Goal: Check status: Check status

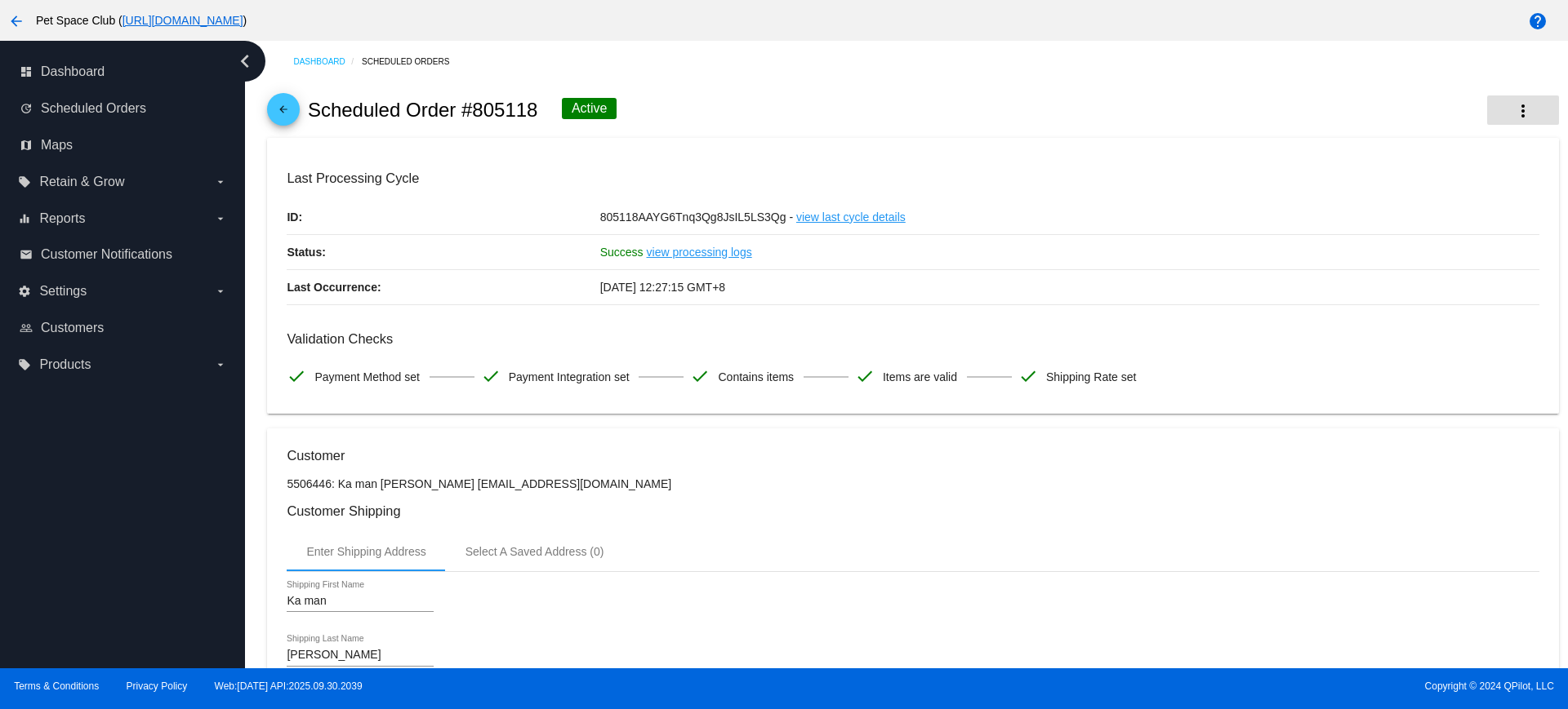
click at [1516, 101] on mat-icon "more_vert" at bounding box center [1523, 111] width 19 height 19
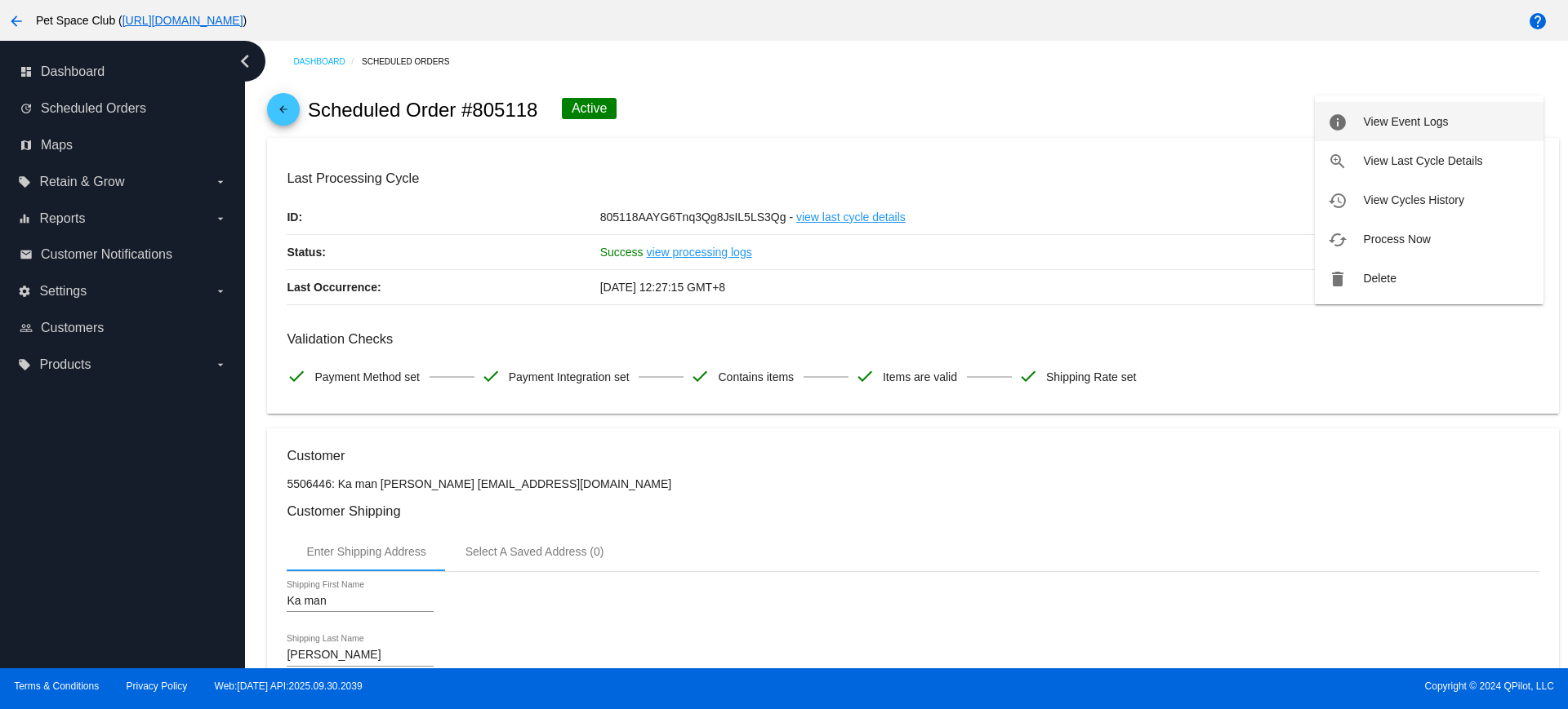
click at [1402, 120] on span "View Event Logs" at bounding box center [1405, 122] width 85 height 13
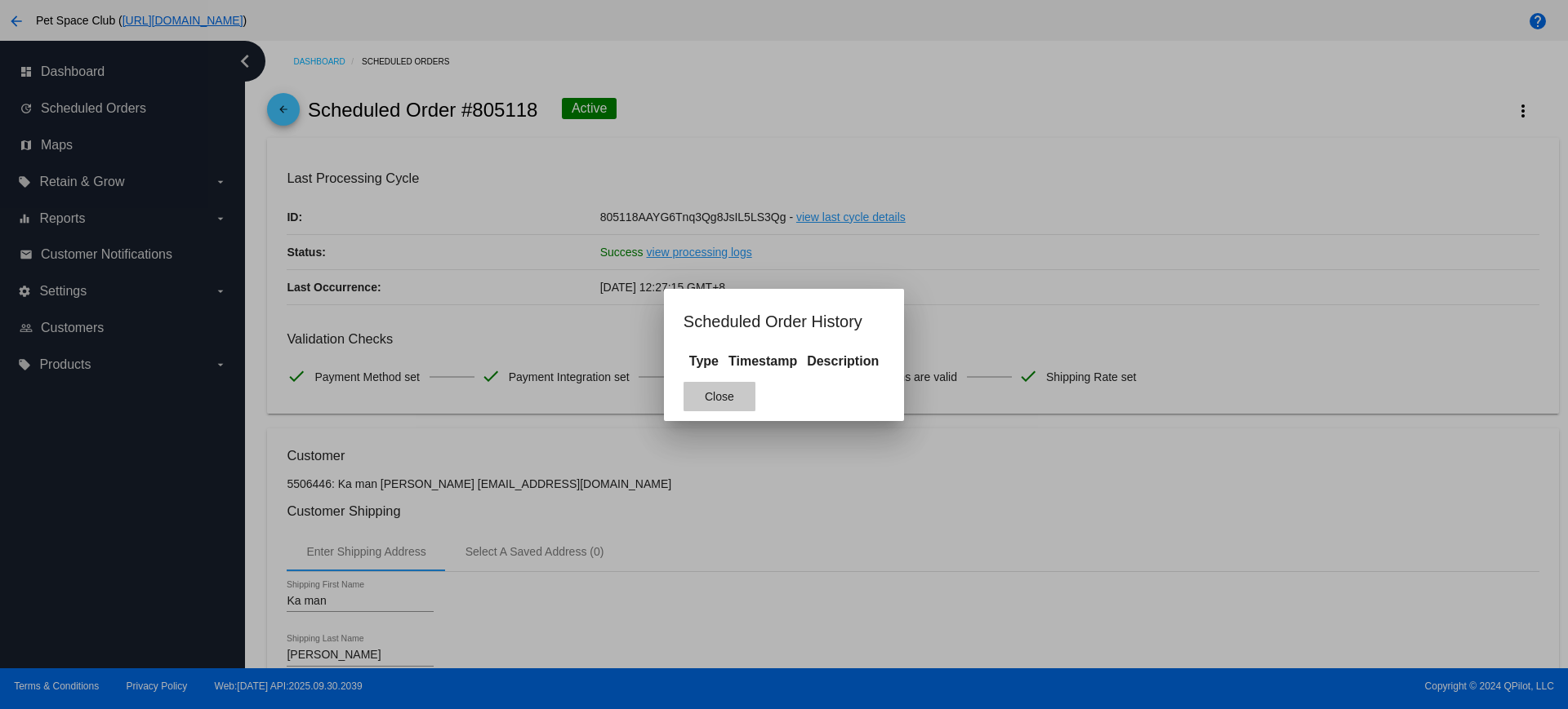
click at [706, 408] on button "Close" at bounding box center [720, 396] width 72 height 29
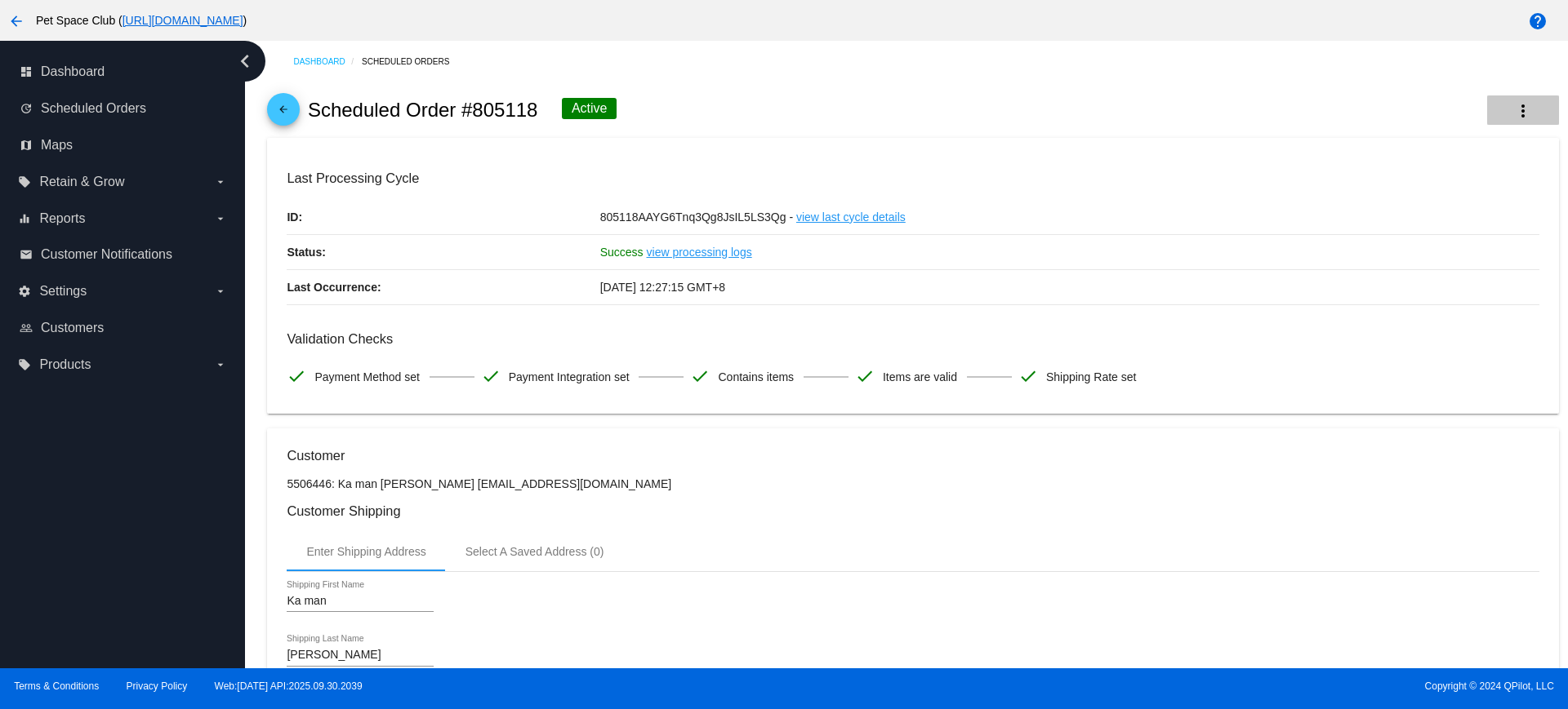
click at [1517, 113] on button "more_vert" at bounding box center [1523, 109] width 72 height 29
click at [1430, 112] on span "View Event Logs" at bounding box center [1405, 108] width 85 height 6
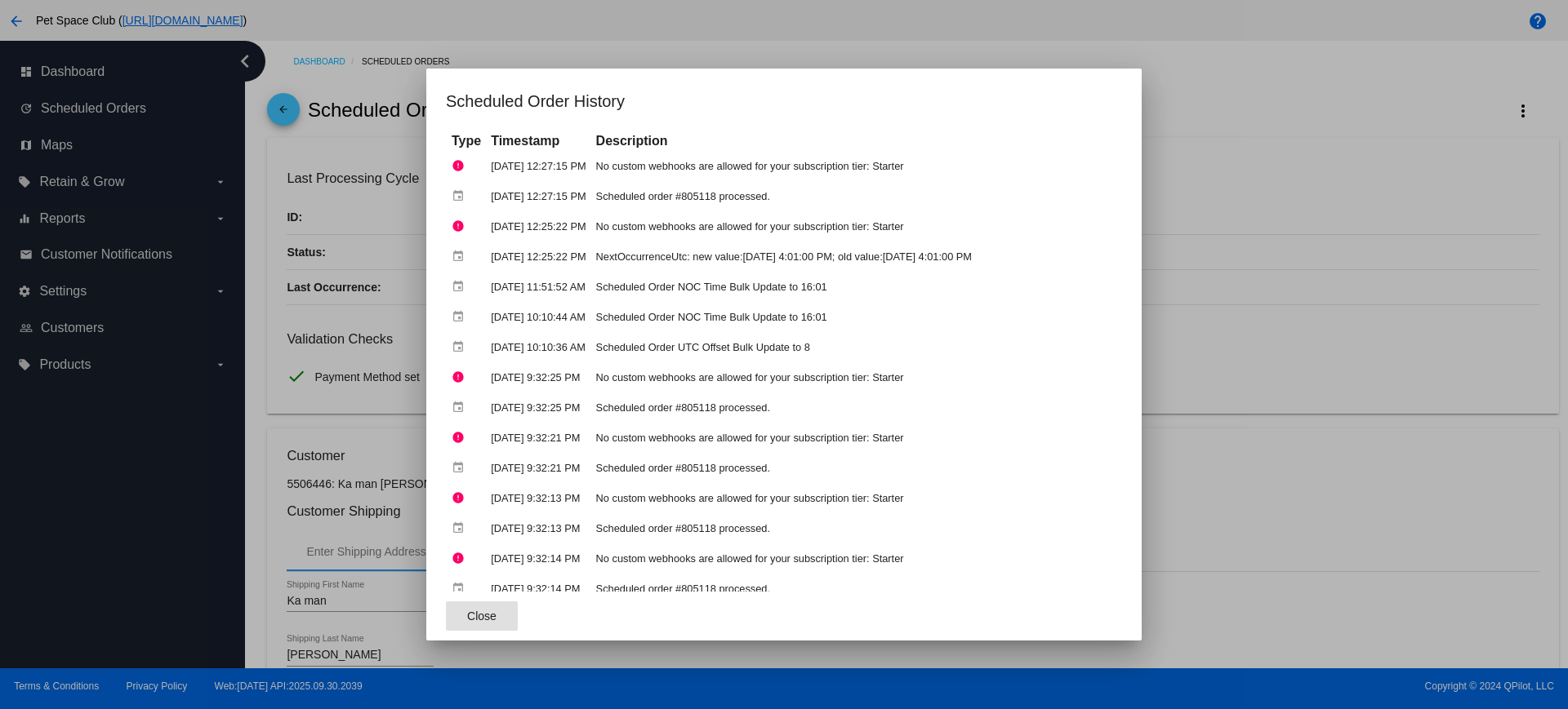
click at [467, 610] on span "Close" at bounding box center [481, 616] width 29 height 13
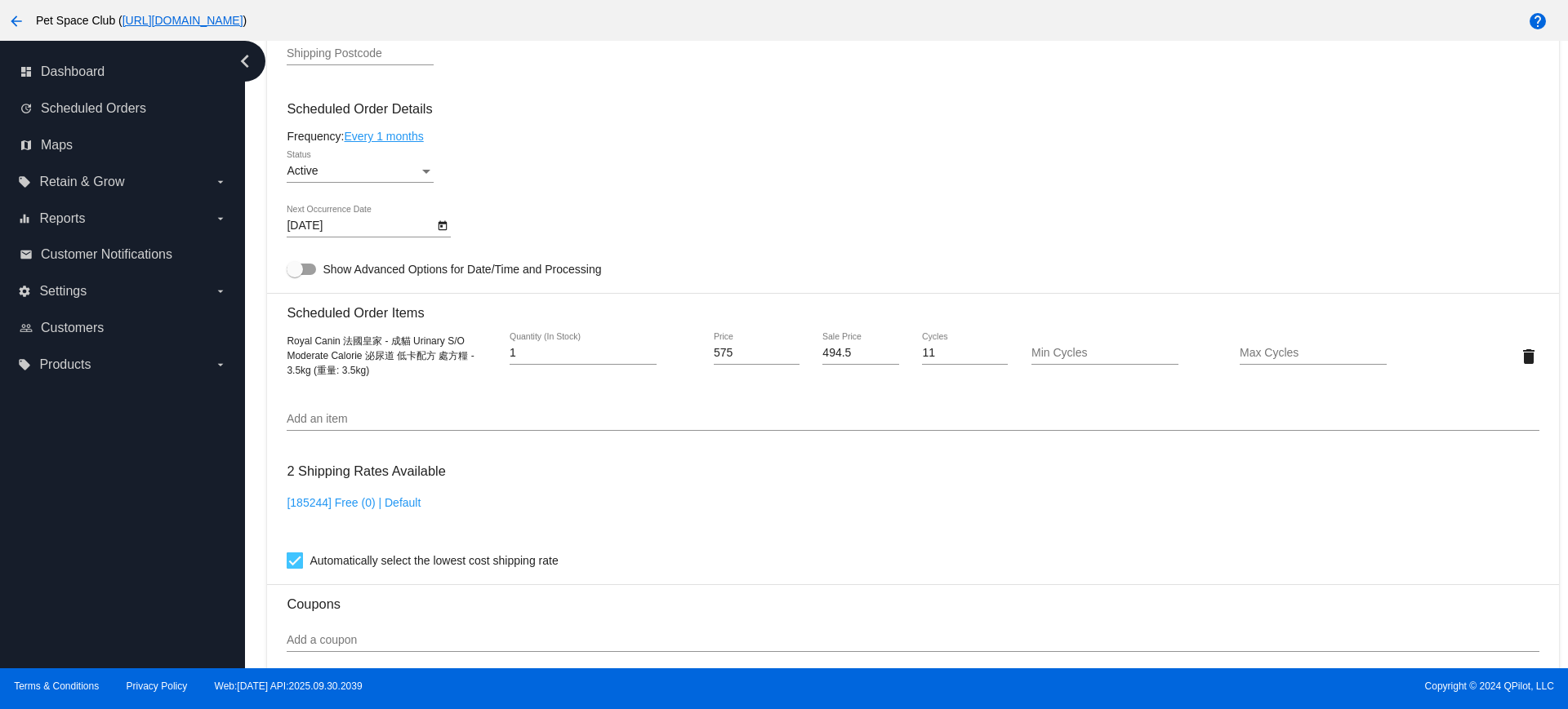
scroll to position [919, 0]
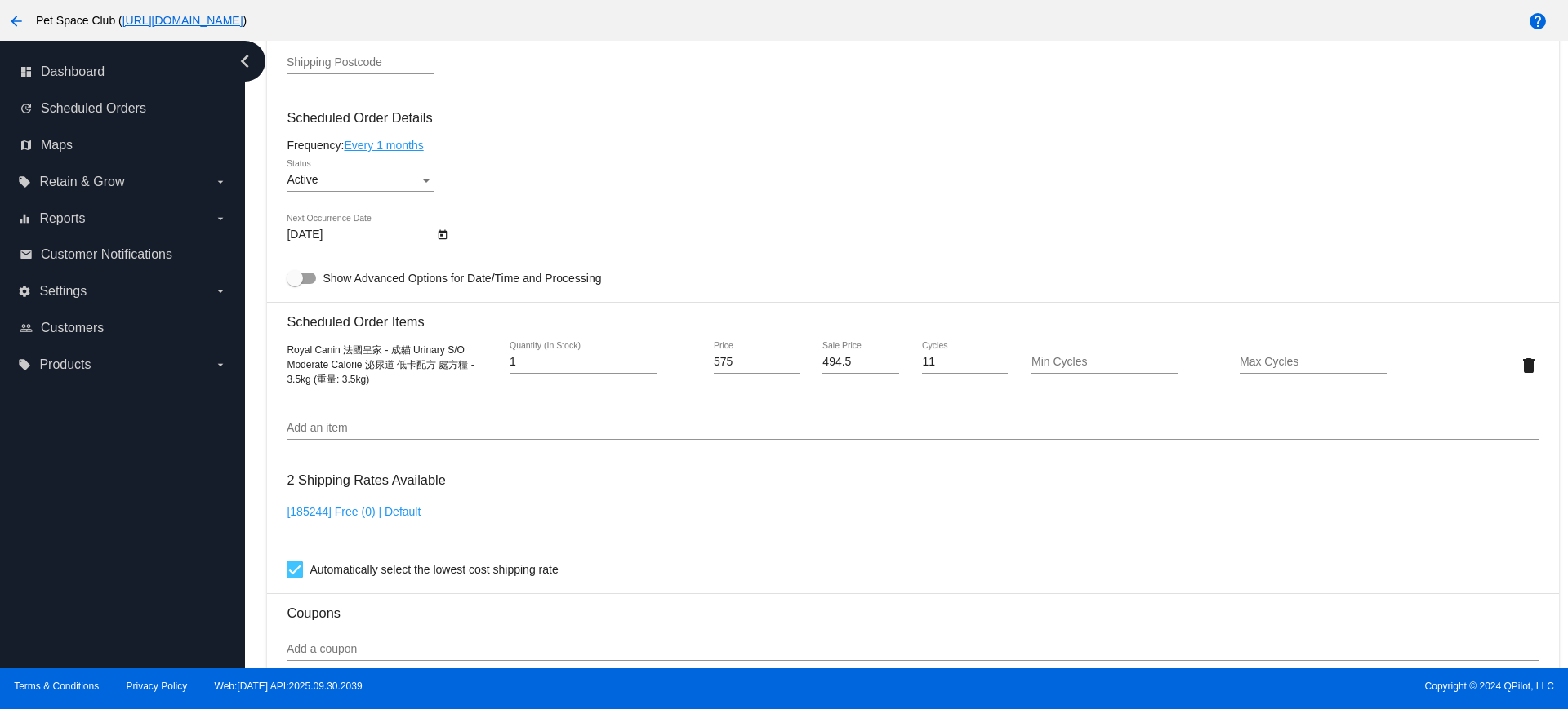
click at [441, 233] on icon "Open calendar" at bounding box center [442, 235] width 11 height 19
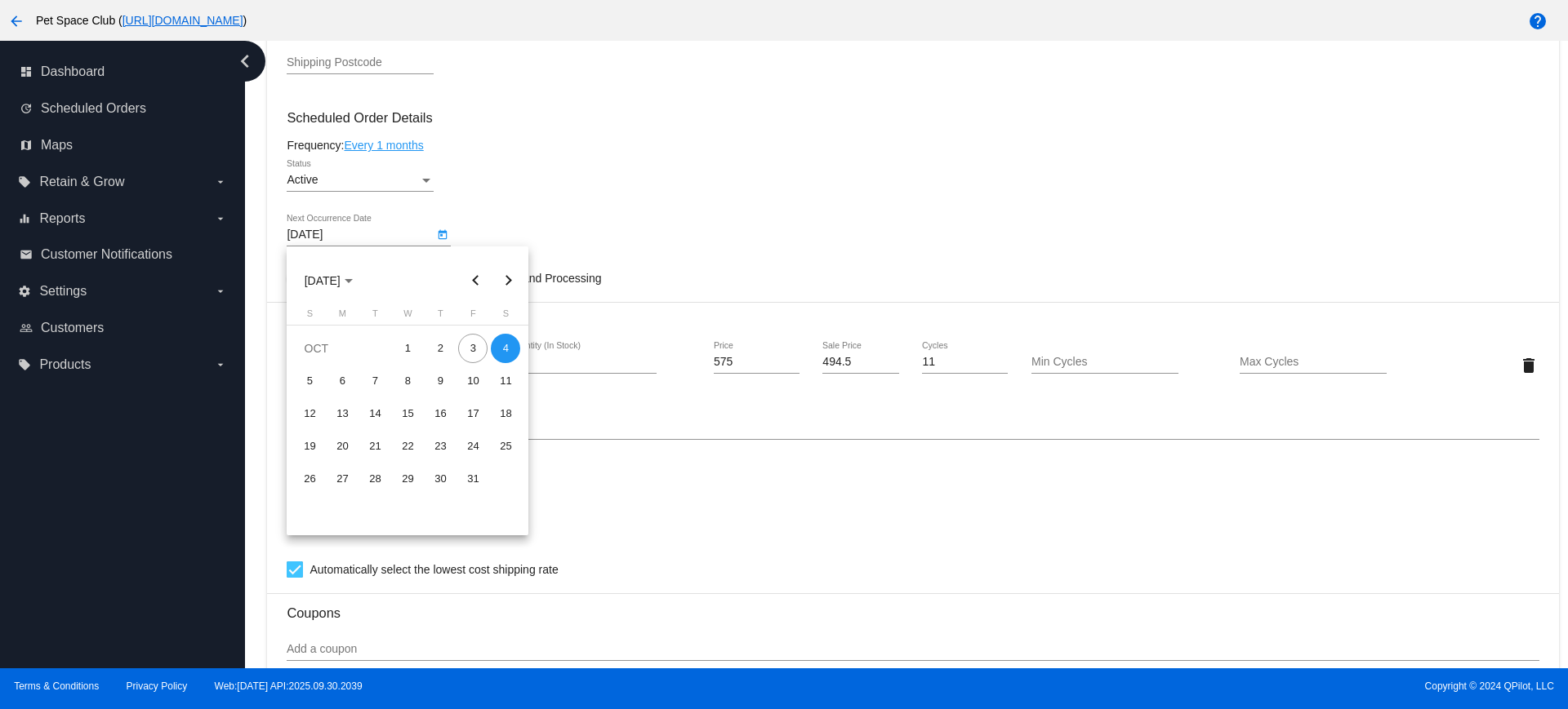
click at [467, 346] on div "3" at bounding box center [472, 348] width 29 height 29
type input "10/3/2025"
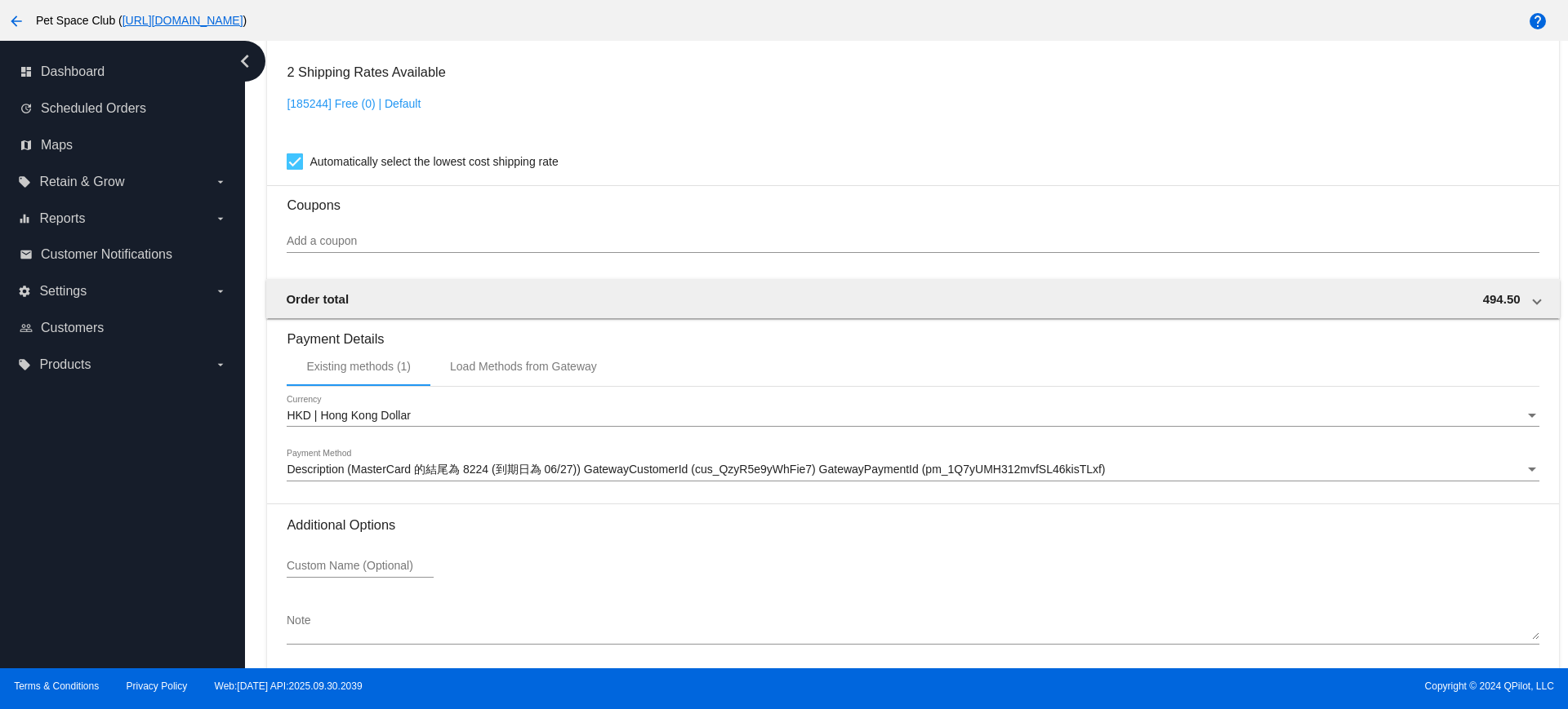
scroll to position [1392, 0]
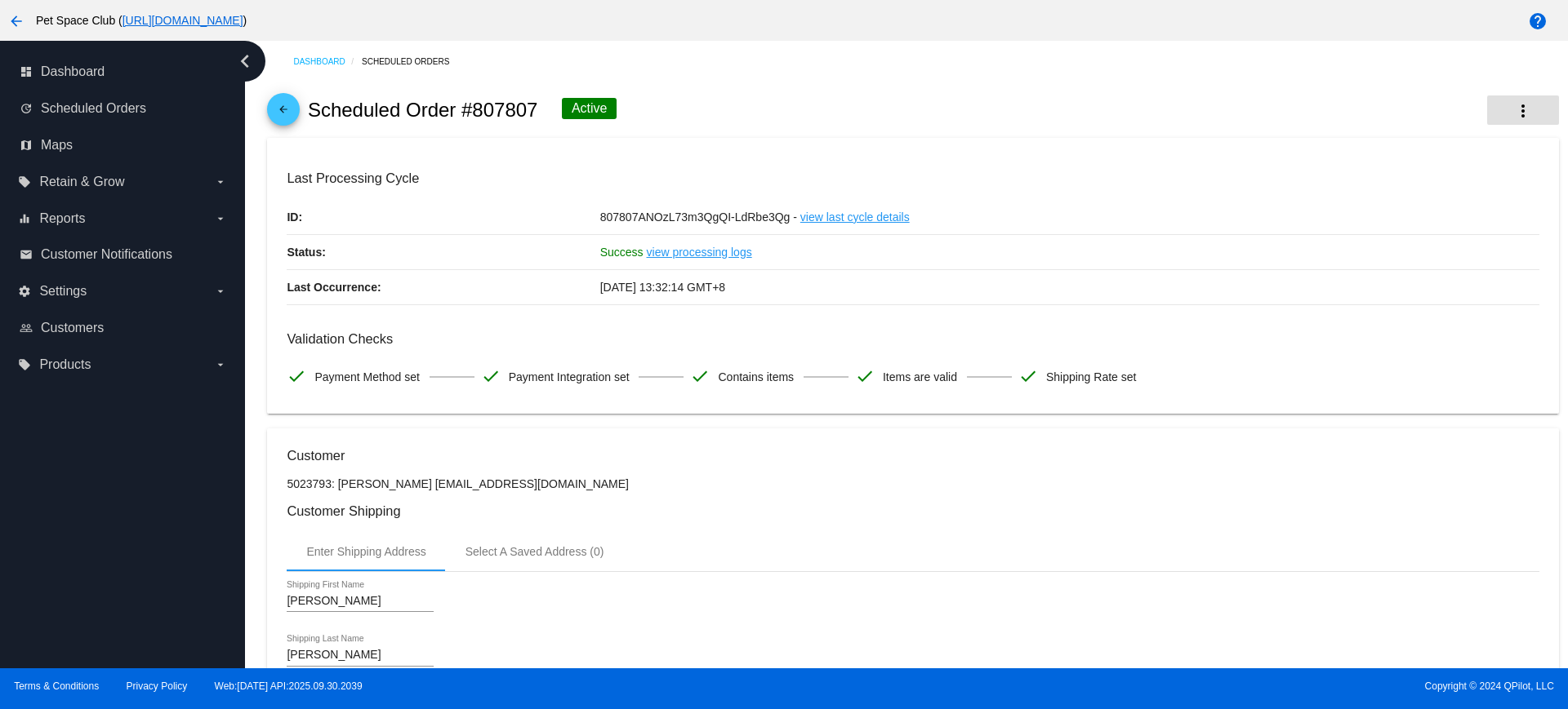
click at [1513, 108] on mat-icon "more_vert" at bounding box center [1523, 111] width 19 height 19
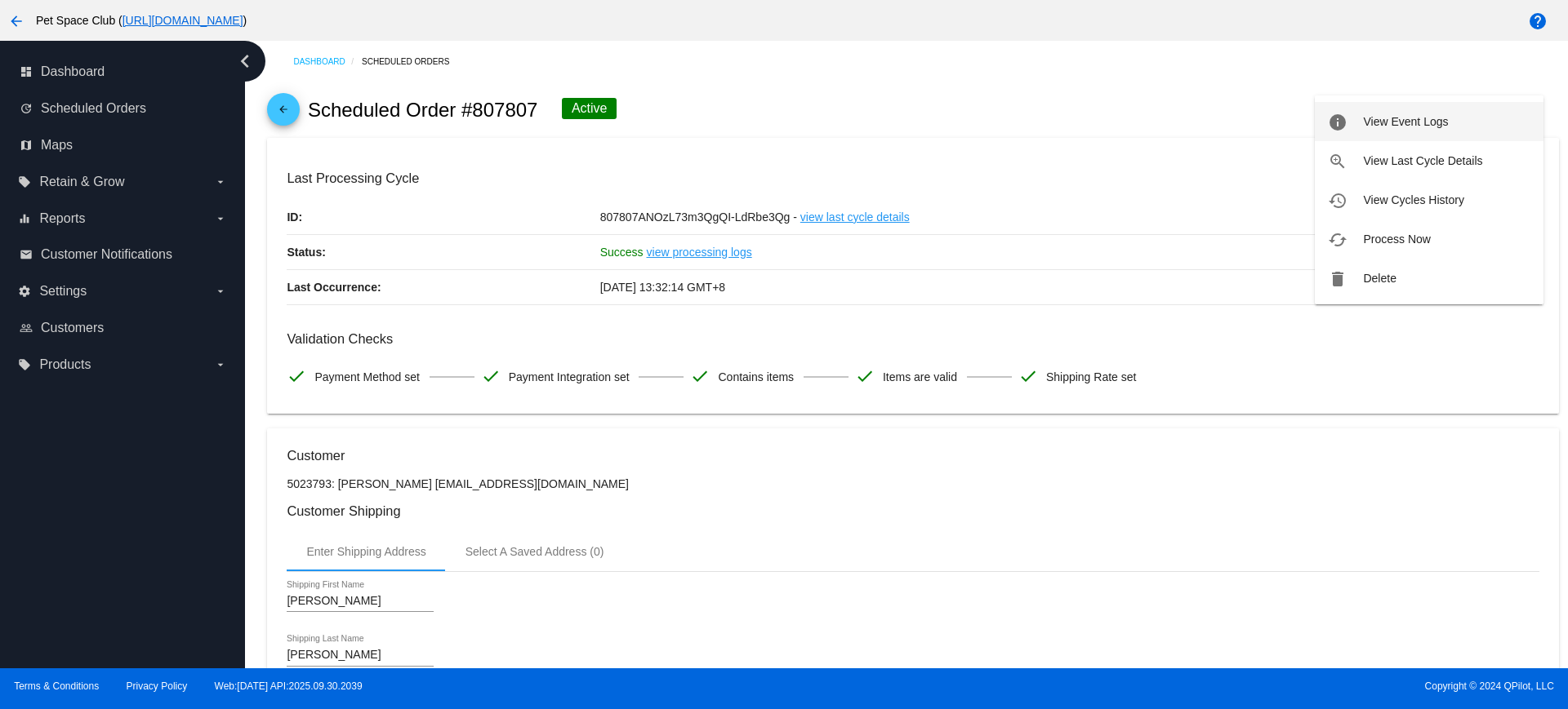
click at [1429, 124] on span "View Event Logs" at bounding box center [1405, 122] width 85 height 13
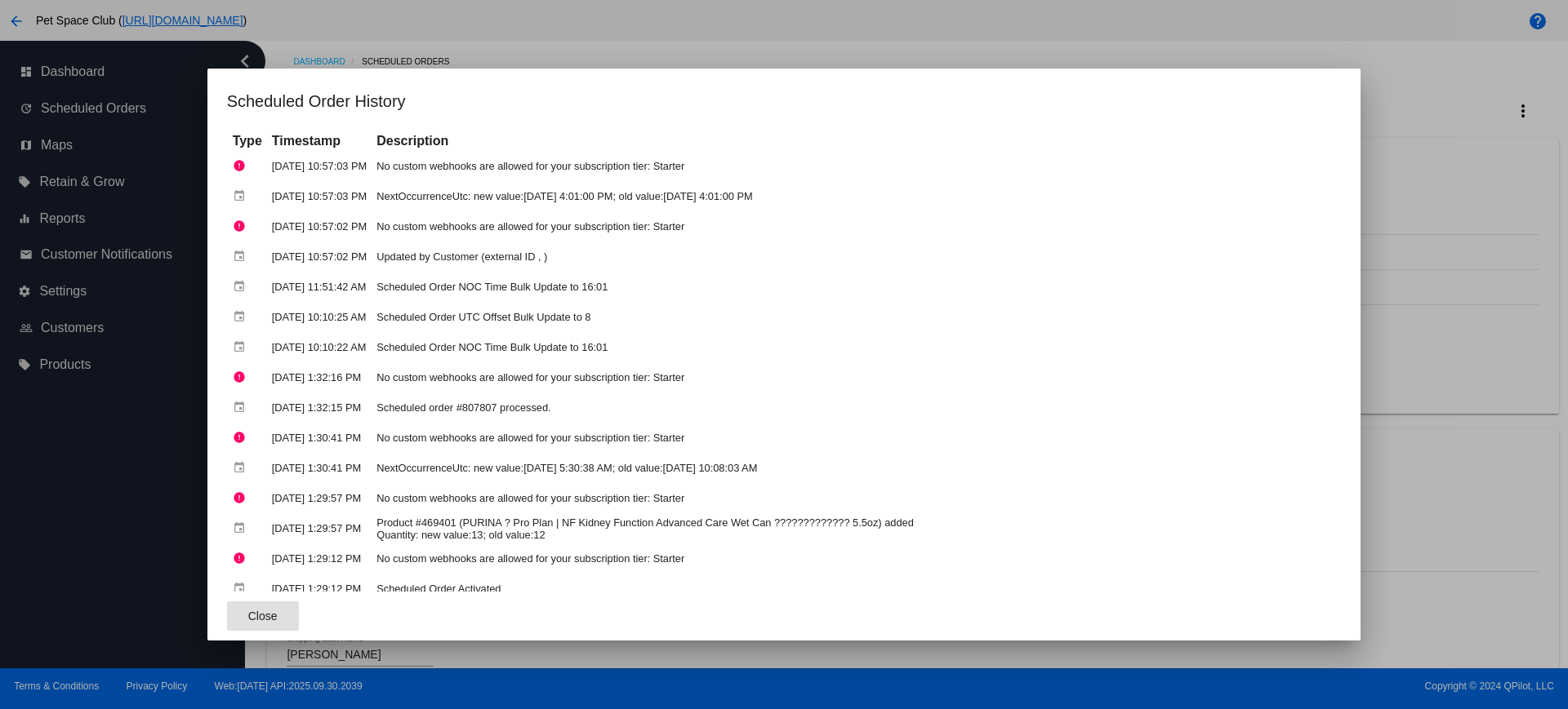
click at [227, 609] on button "Close" at bounding box center [263, 616] width 72 height 29
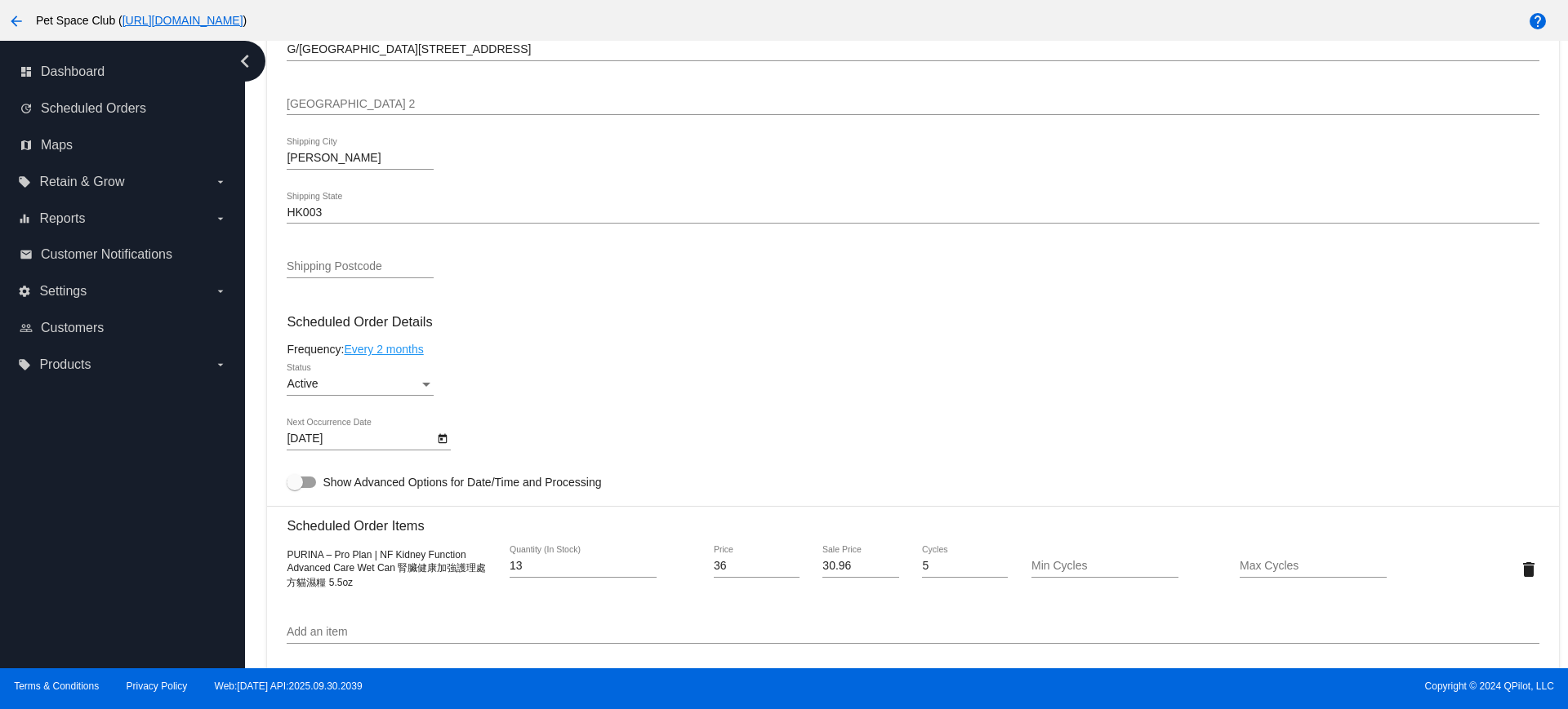
scroll to position [816, 0]
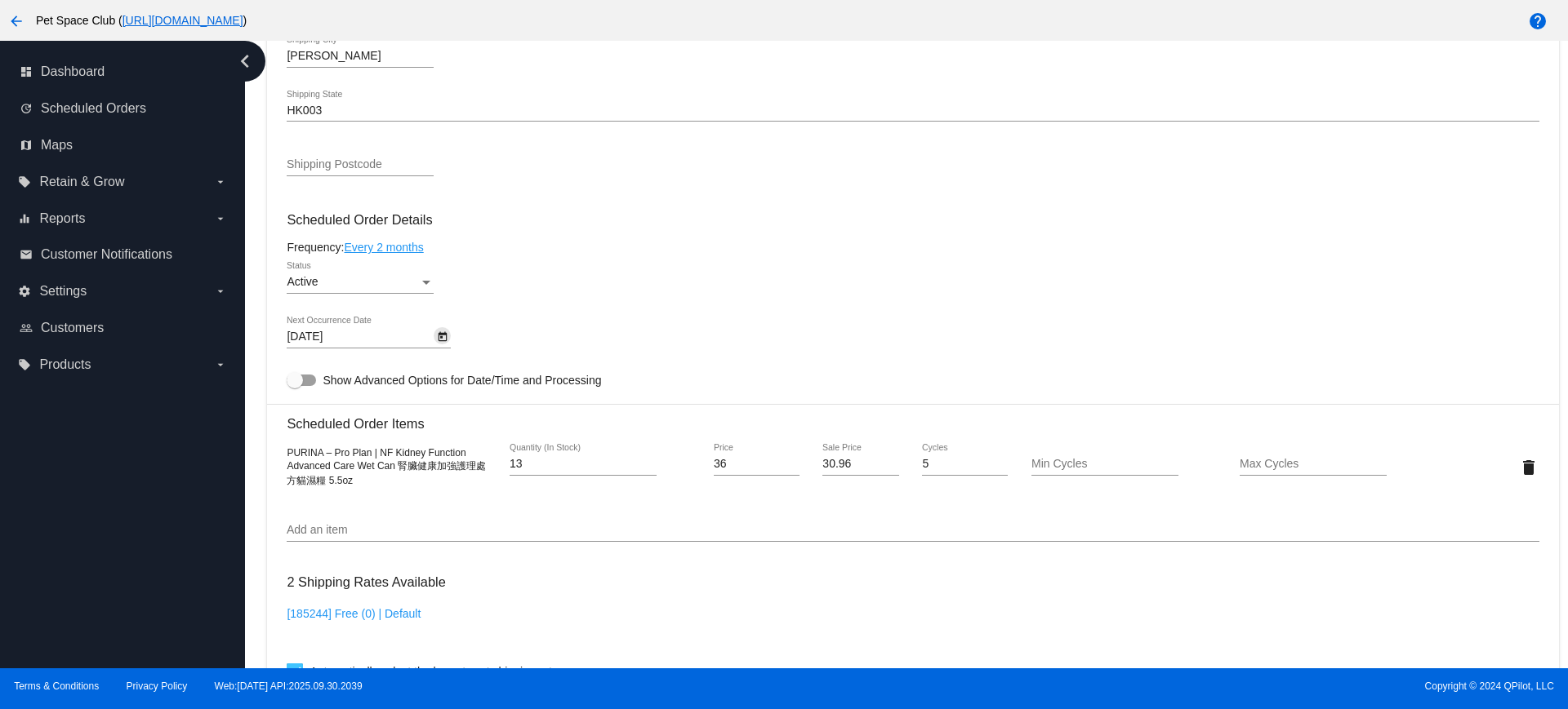
click at [447, 335] on icon "Open calendar" at bounding box center [443, 336] width 9 height 10
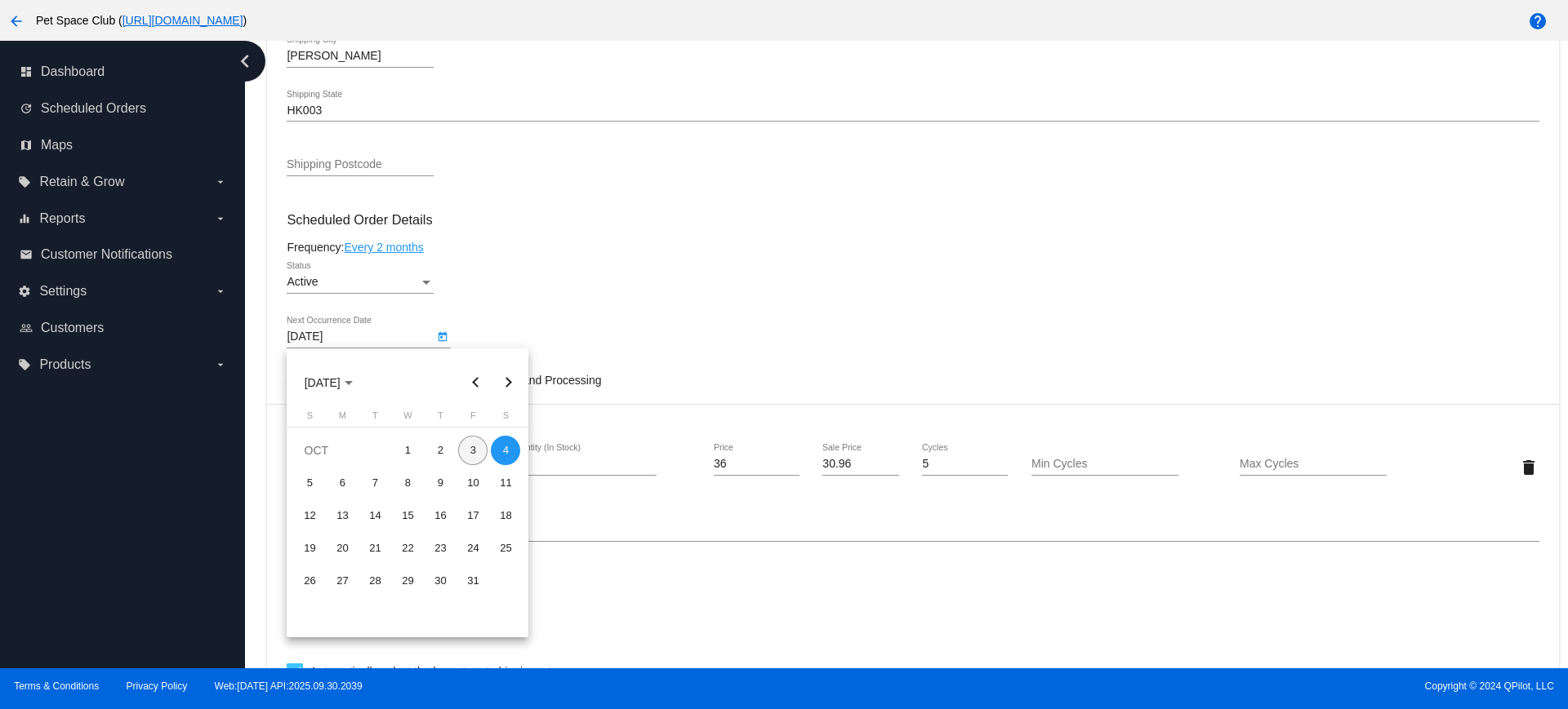
click at [477, 455] on div "3" at bounding box center [472, 450] width 29 height 29
type input "10/3/2025"
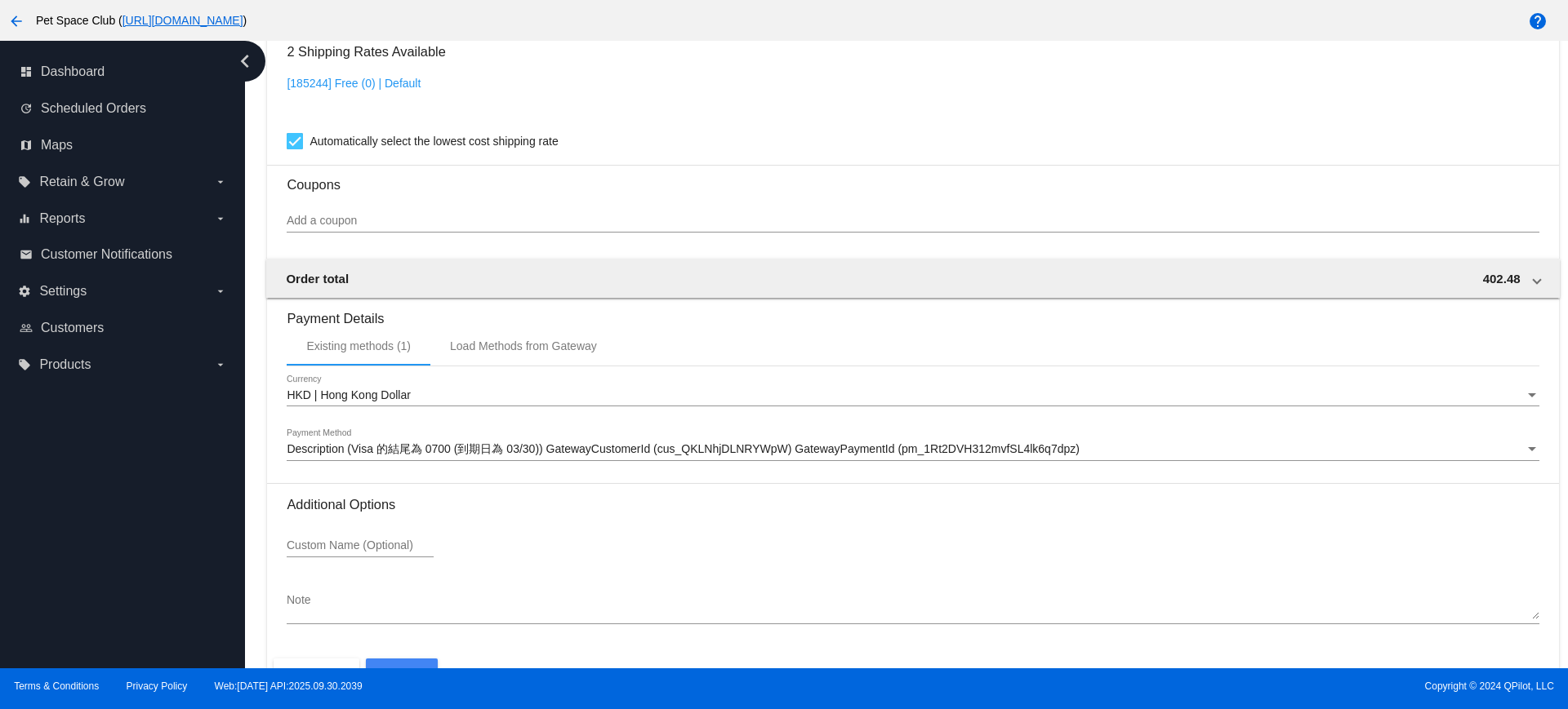
scroll to position [1392, 0]
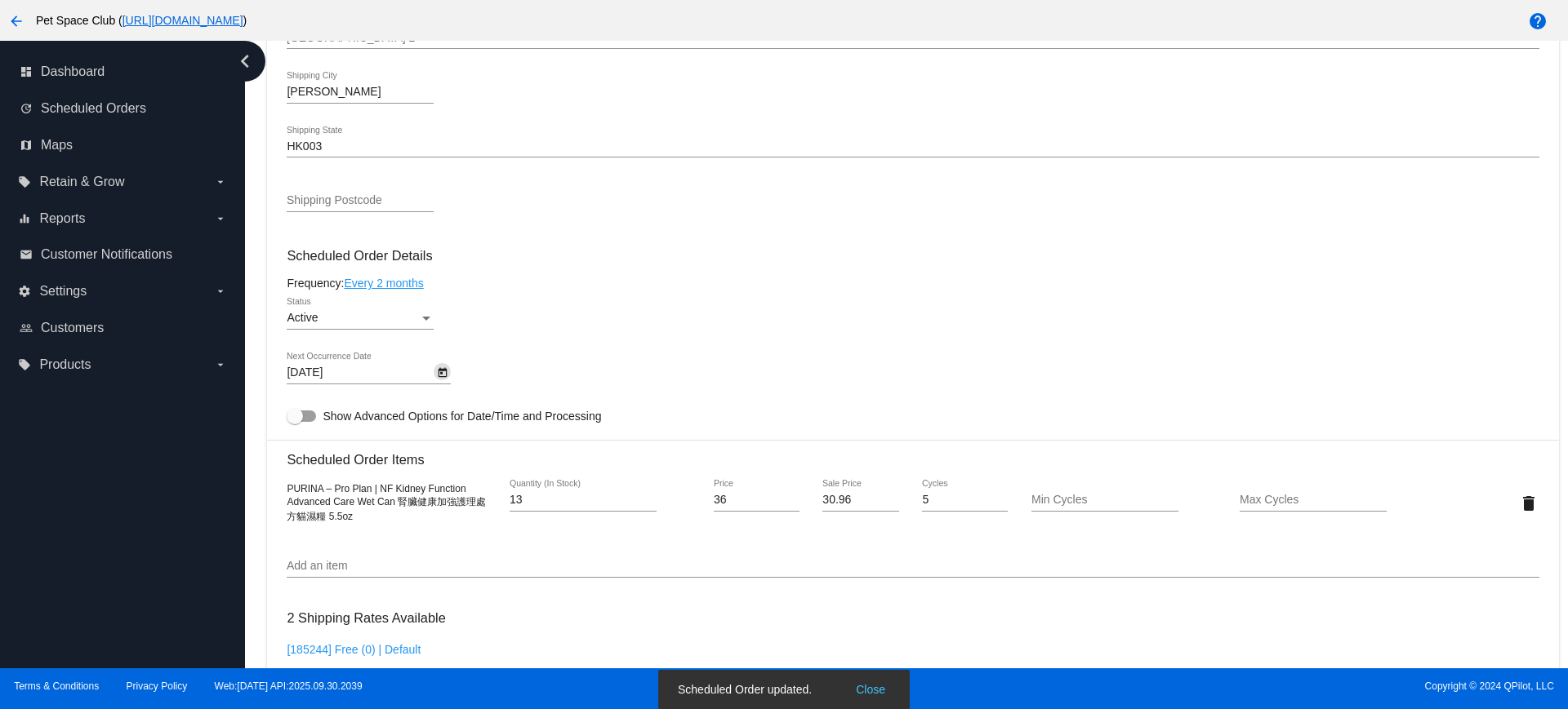
scroll to position [576, 0]
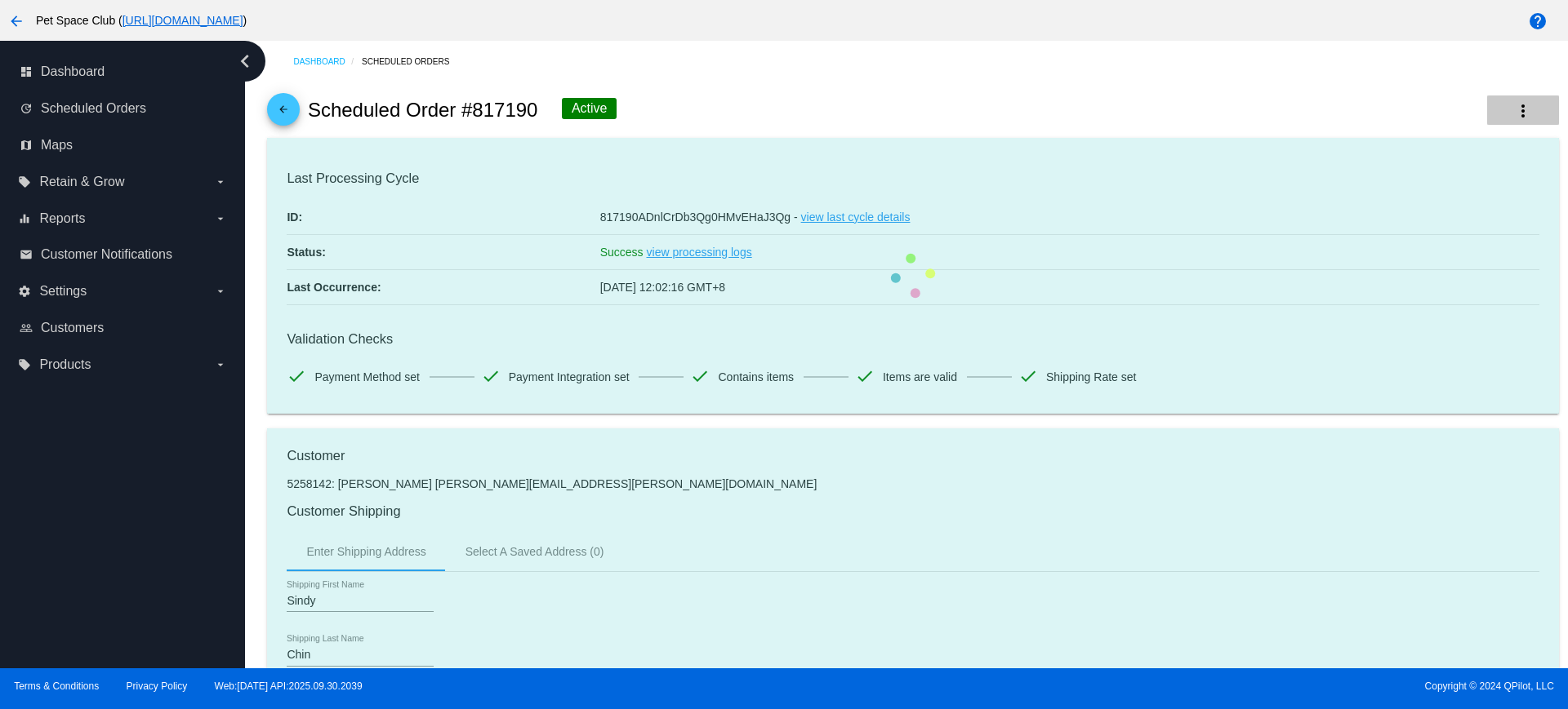
click at [1510, 122] on button "more_vert" at bounding box center [1523, 109] width 72 height 29
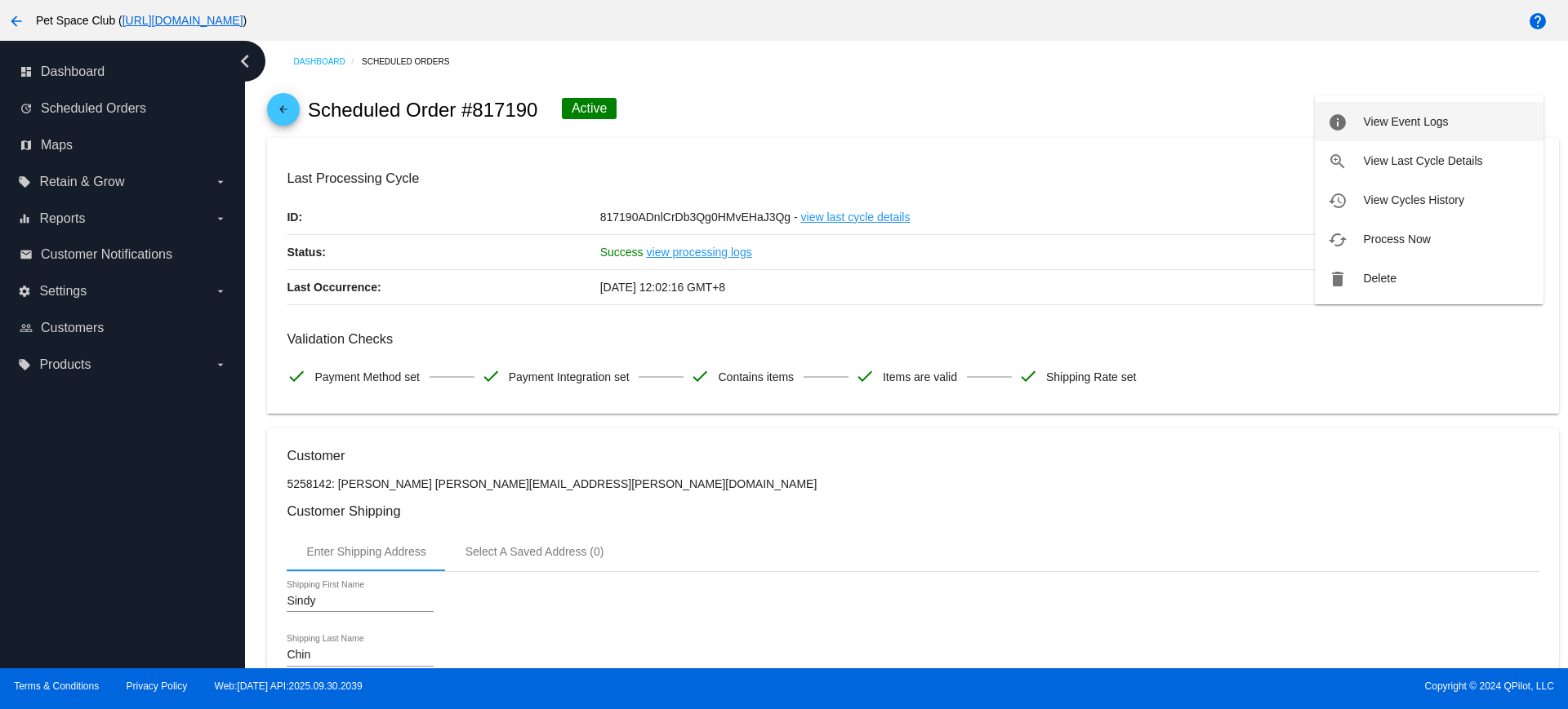
click at [1439, 125] on span "View Event Logs" at bounding box center [1405, 122] width 85 height 13
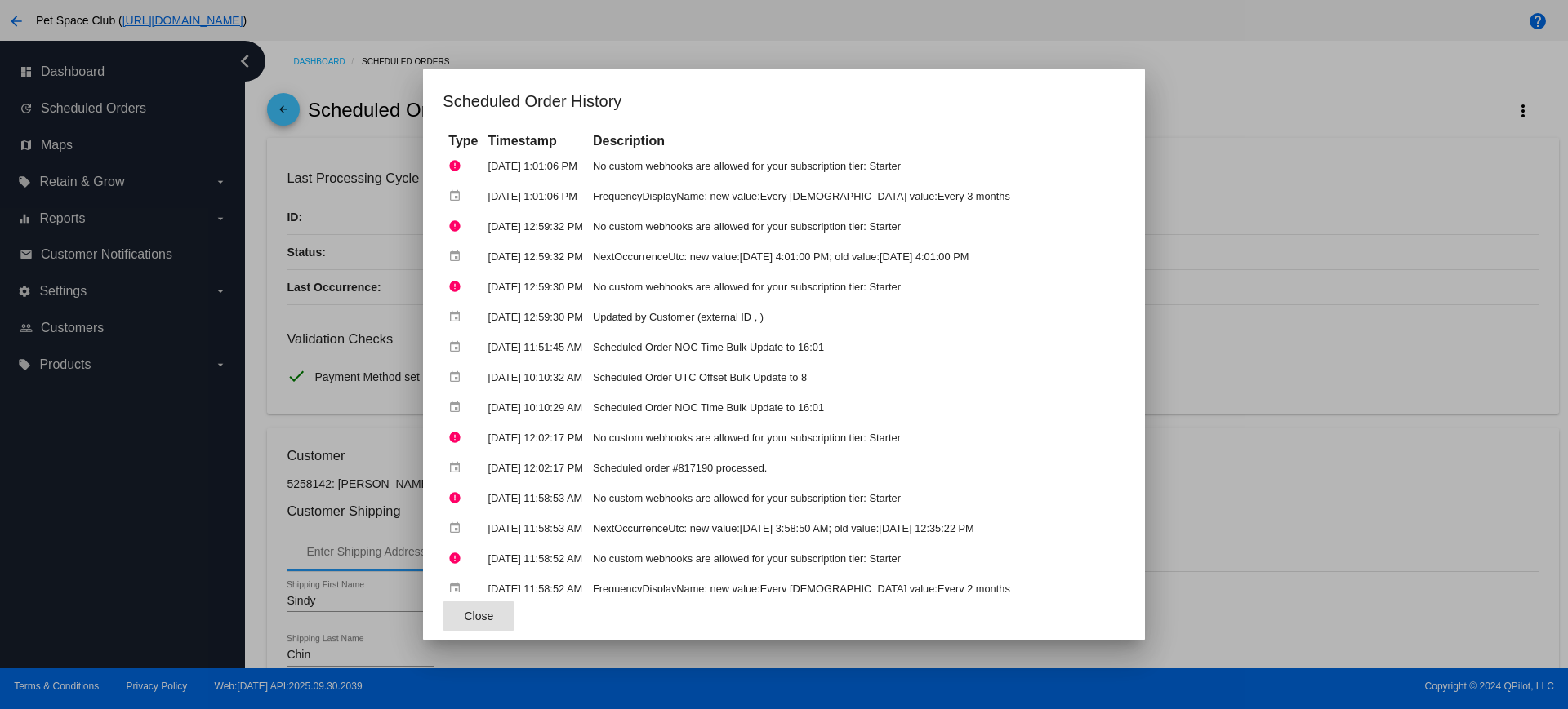
click at [463, 613] on span "Close" at bounding box center [477, 616] width 29 height 13
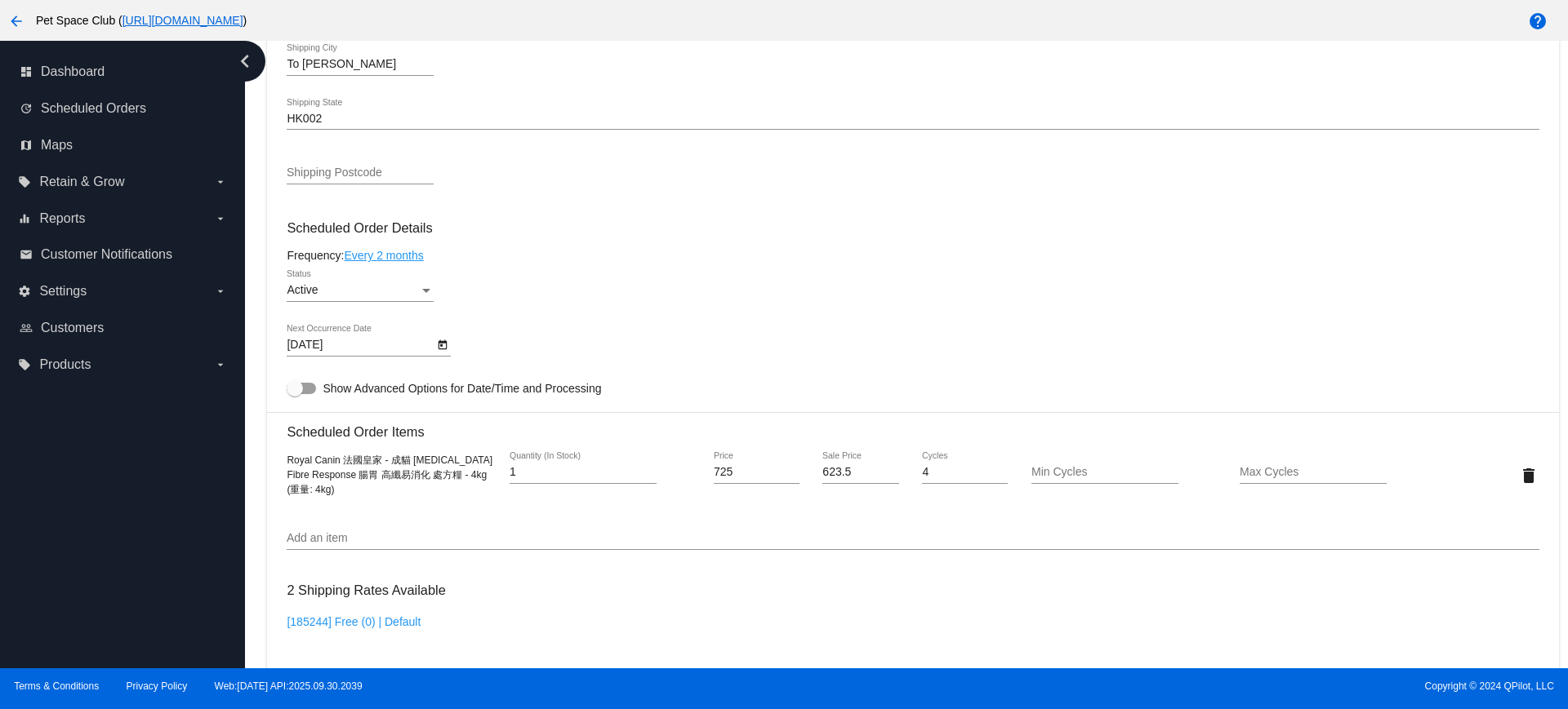
scroll to position [816, 0]
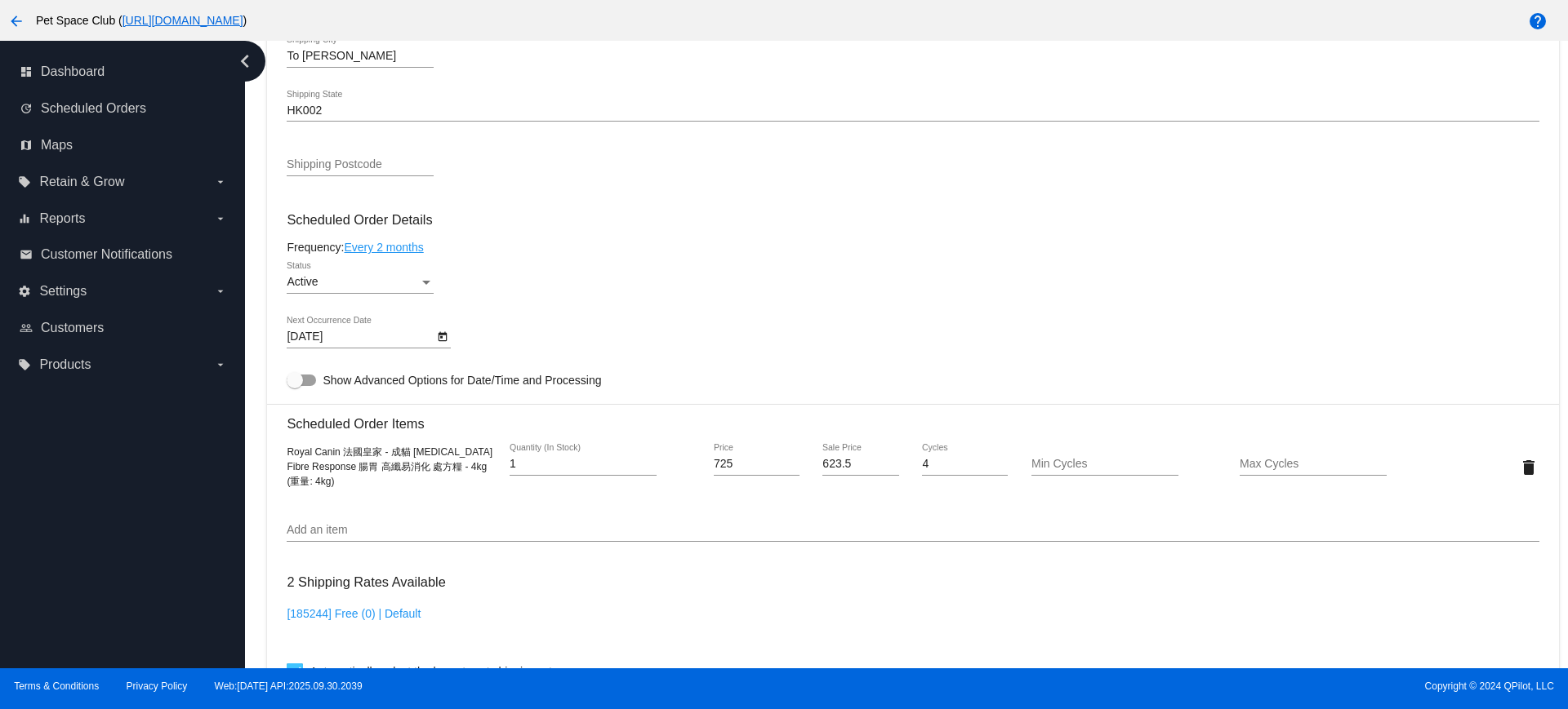
click at [447, 335] on icon "Open calendar" at bounding box center [442, 337] width 11 height 19
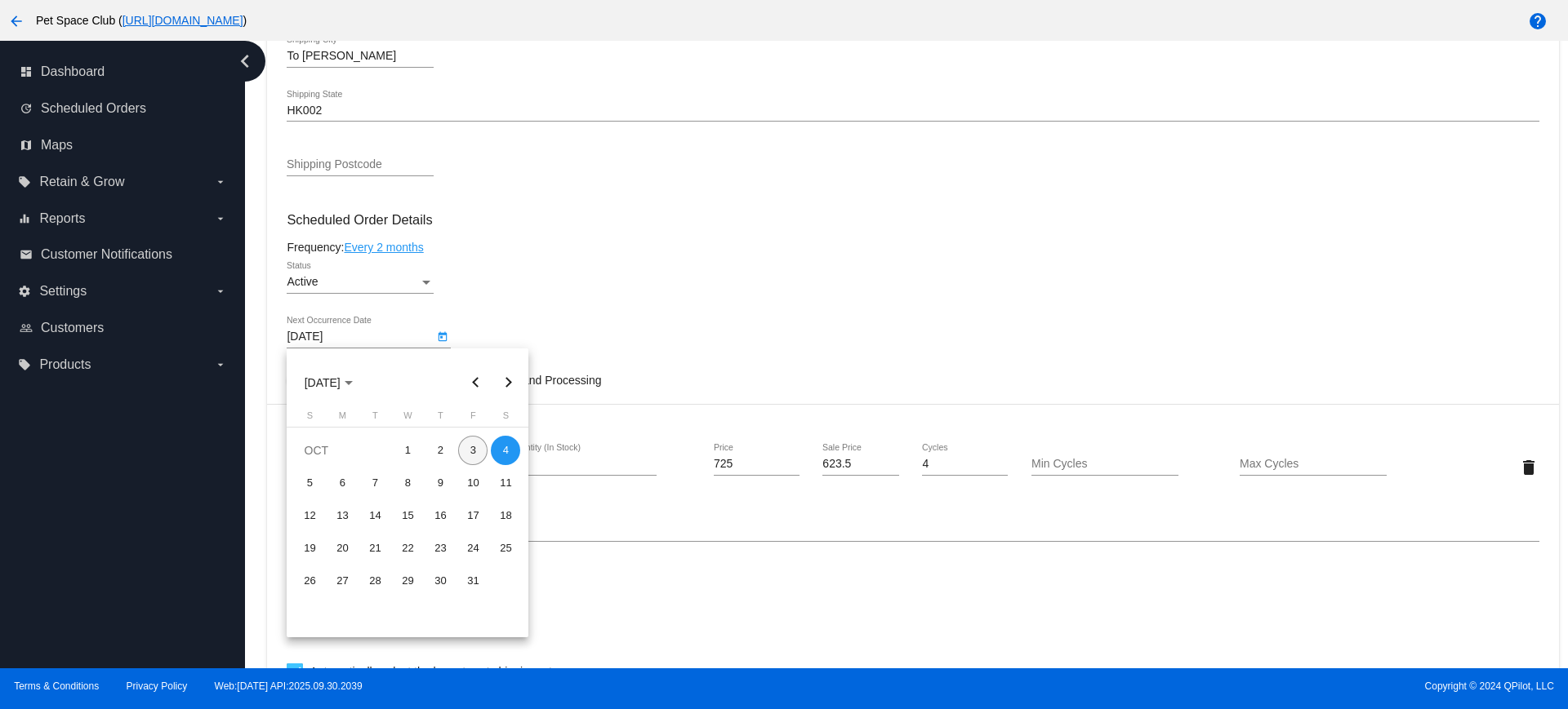
click at [480, 453] on div "3" at bounding box center [472, 450] width 29 height 29
type input "10/3/2025"
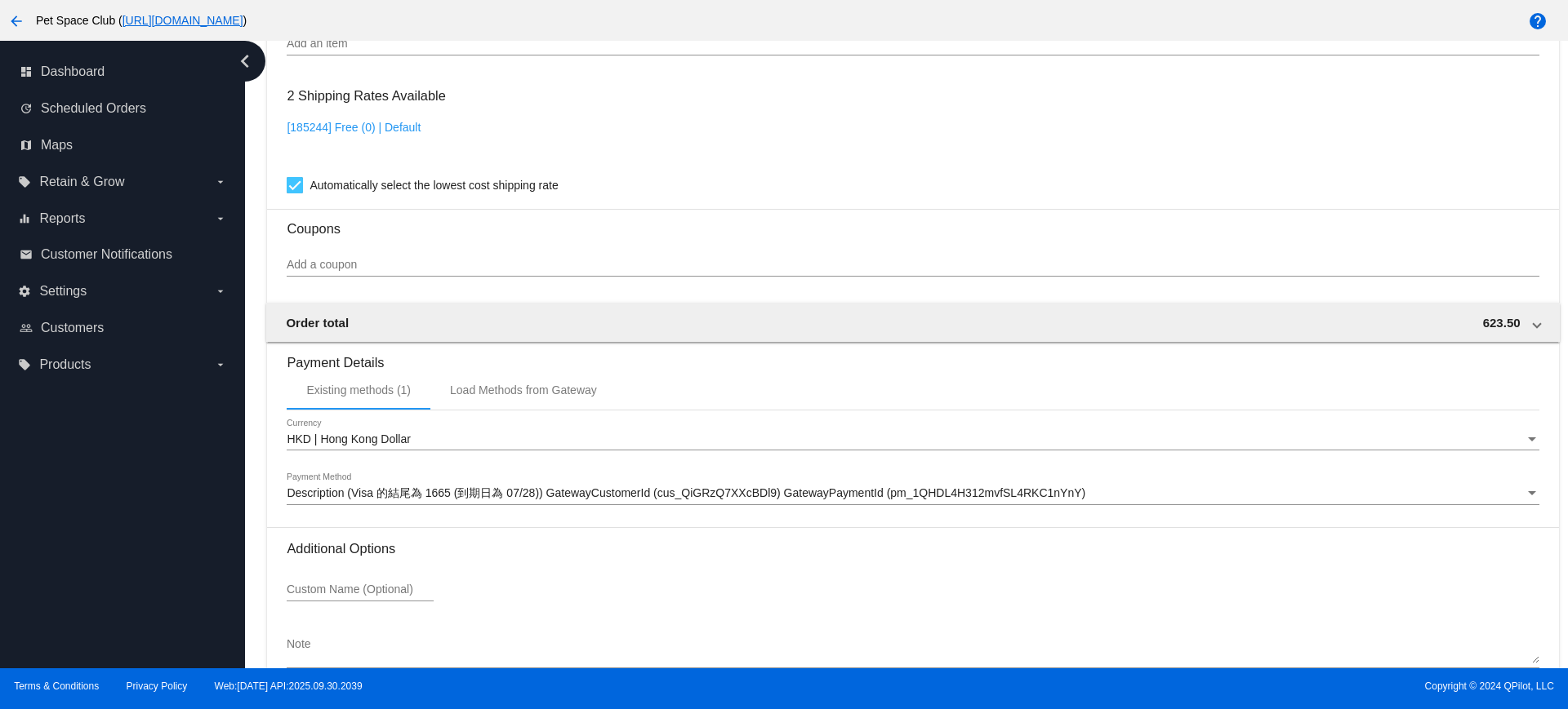
scroll to position [1392, 0]
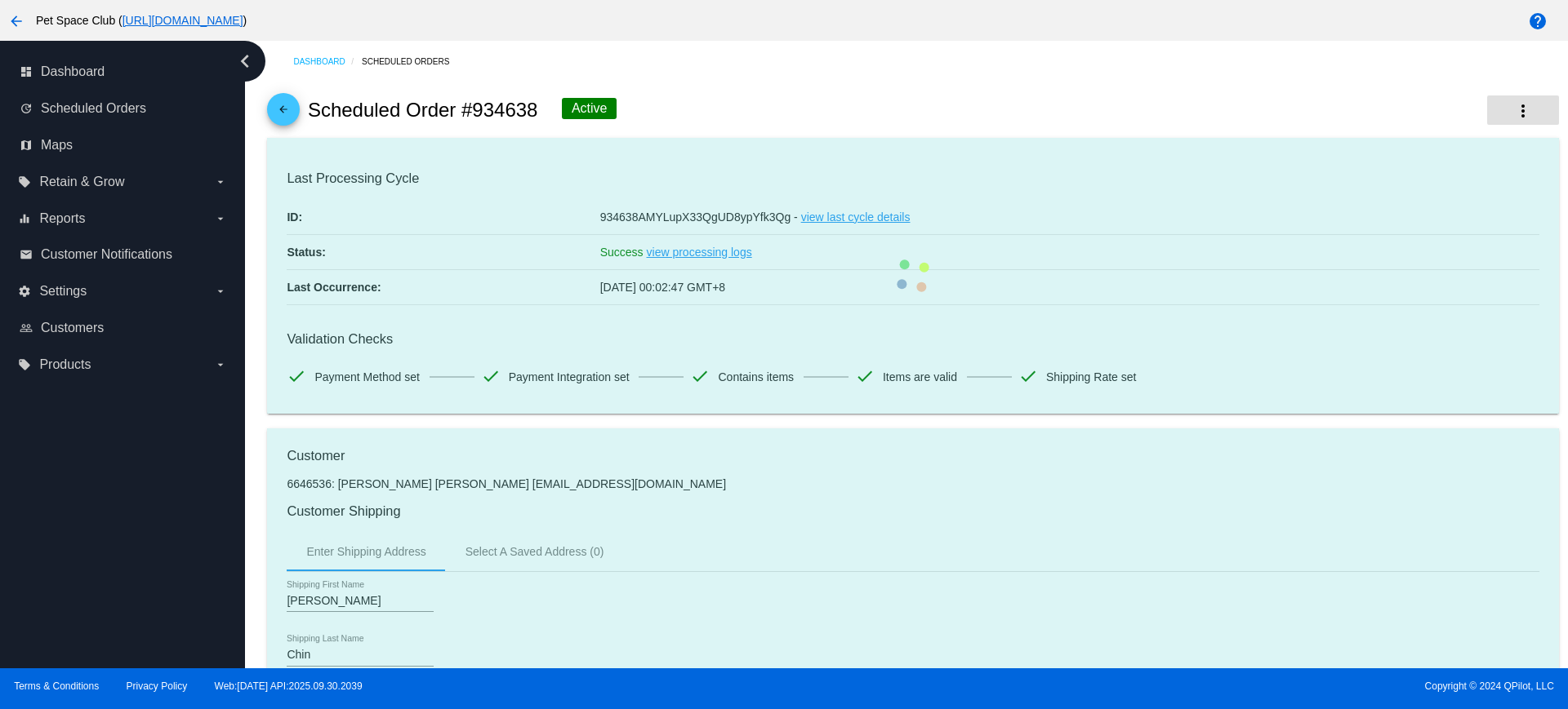
click at [1513, 107] on mat-icon "more_vert" at bounding box center [1523, 111] width 19 height 19
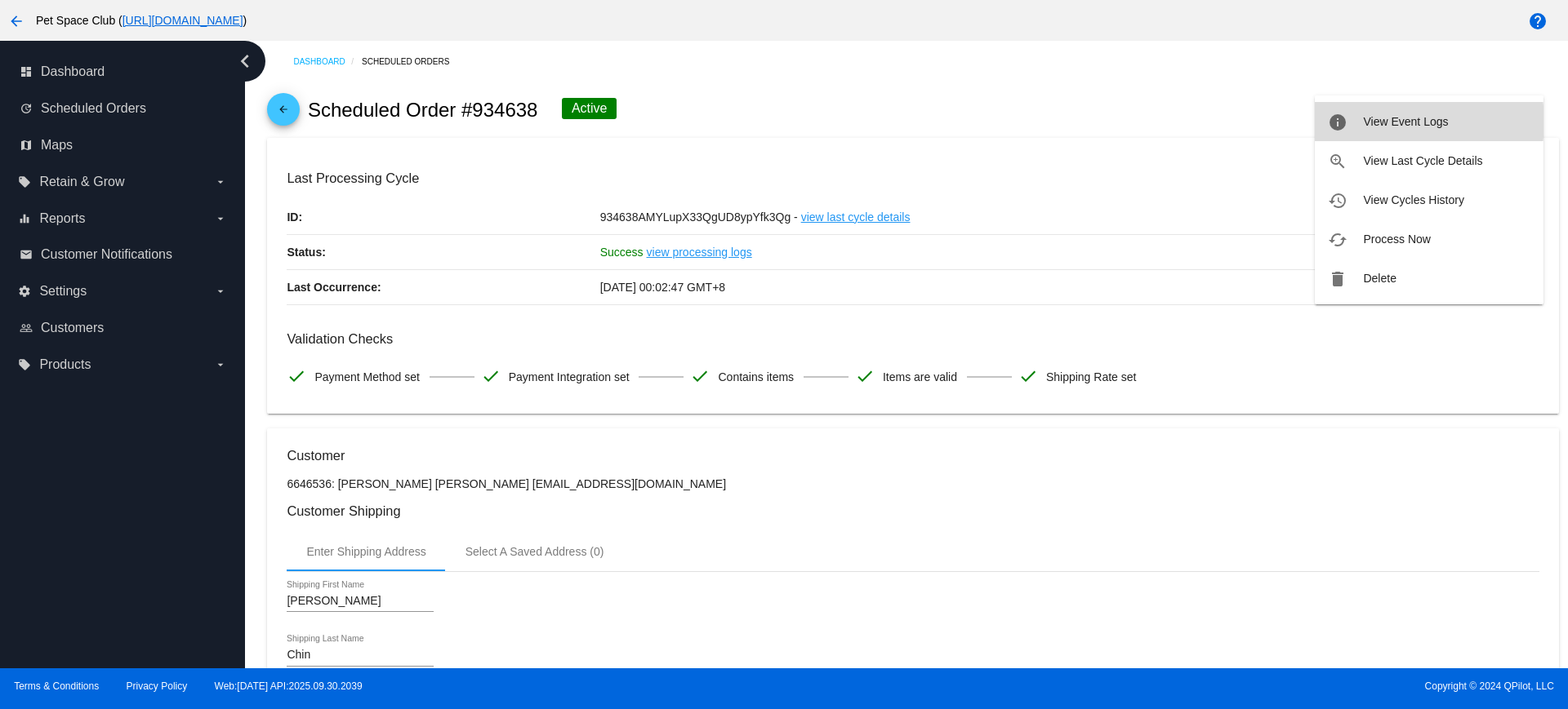
click at [1399, 122] on span "View Event Logs" at bounding box center [1405, 122] width 85 height 13
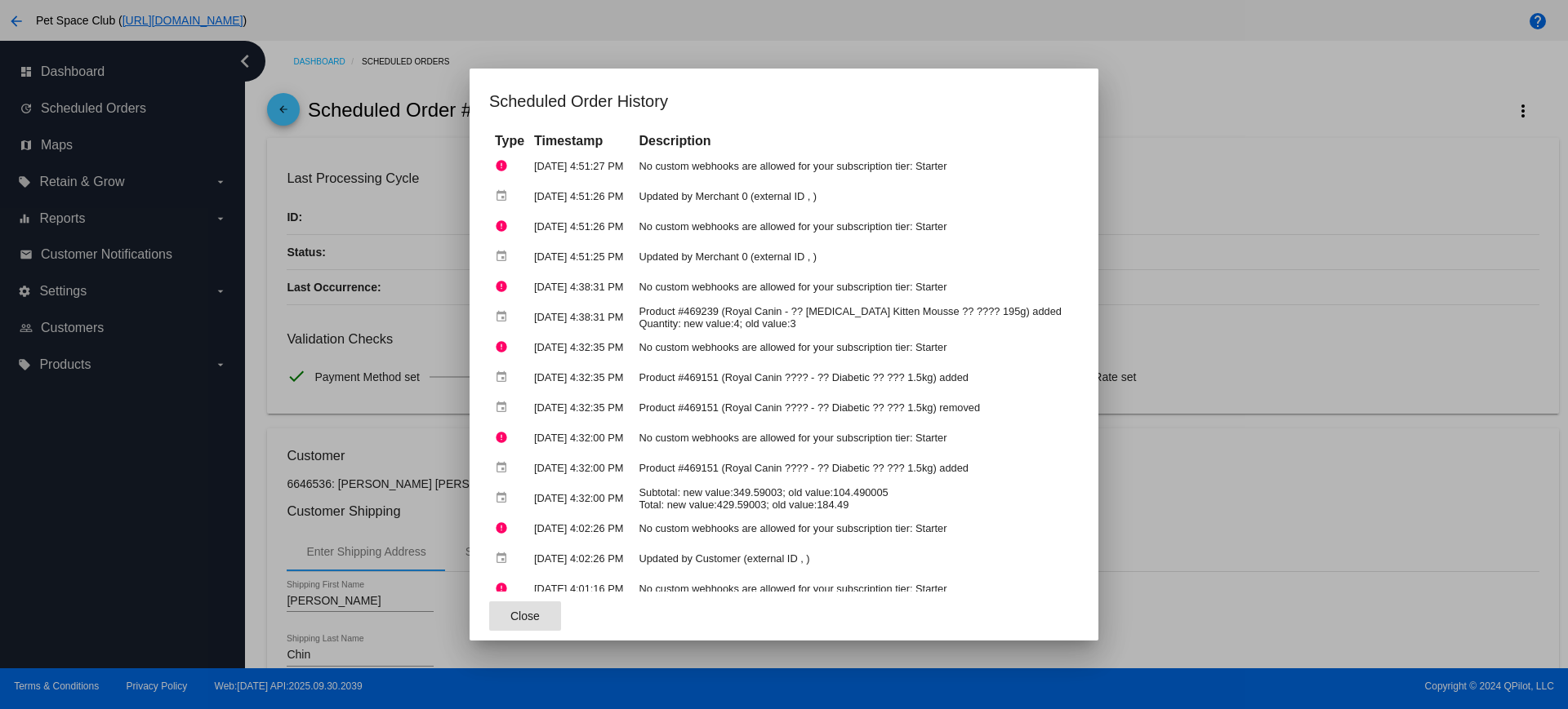
click at [507, 607] on button "Close" at bounding box center [525, 616] width 72 height 29
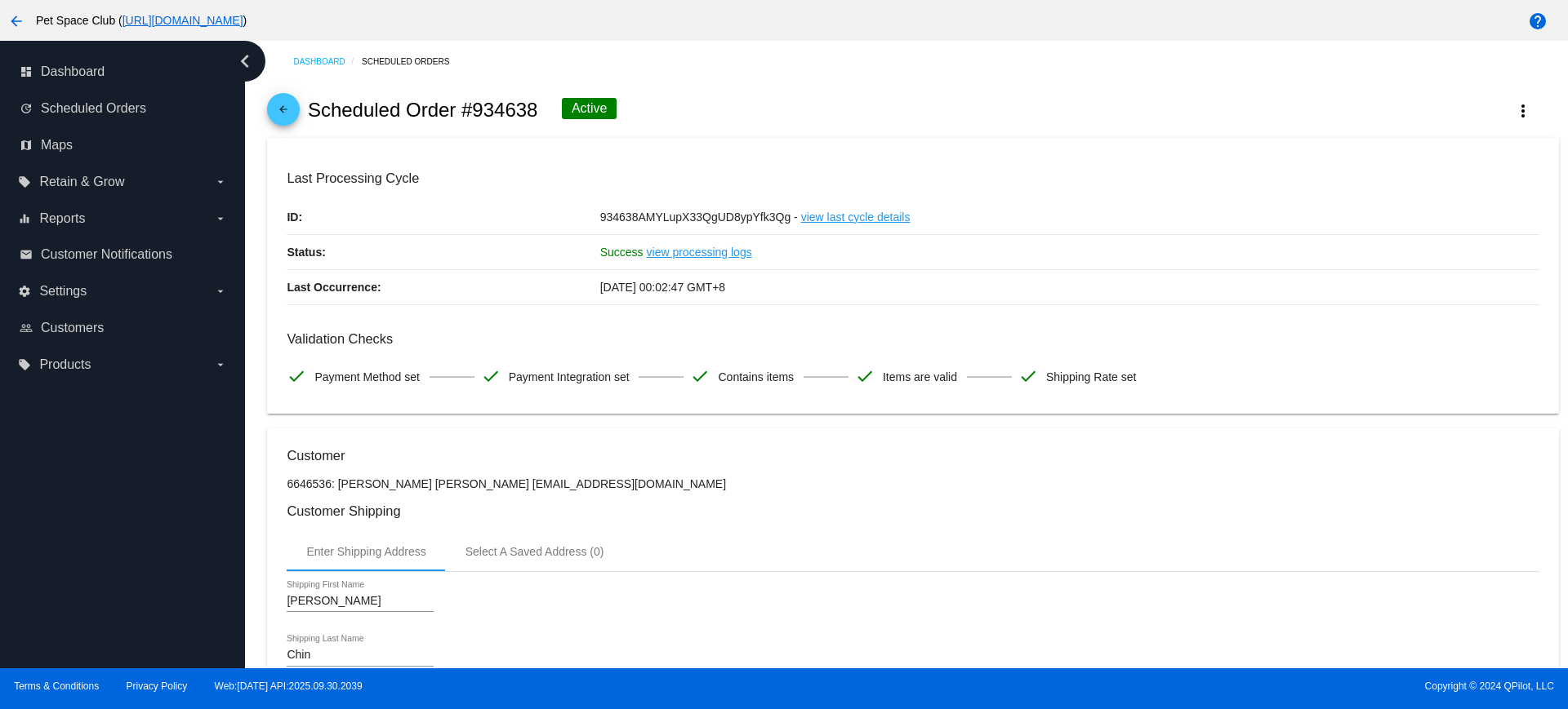
click at [248, 371] on div "Dashboard Scheduled Orders arrow_back Scheduled Order #934638 Active more_vert …" at bounding box center [906, 354] width 1323 height 628
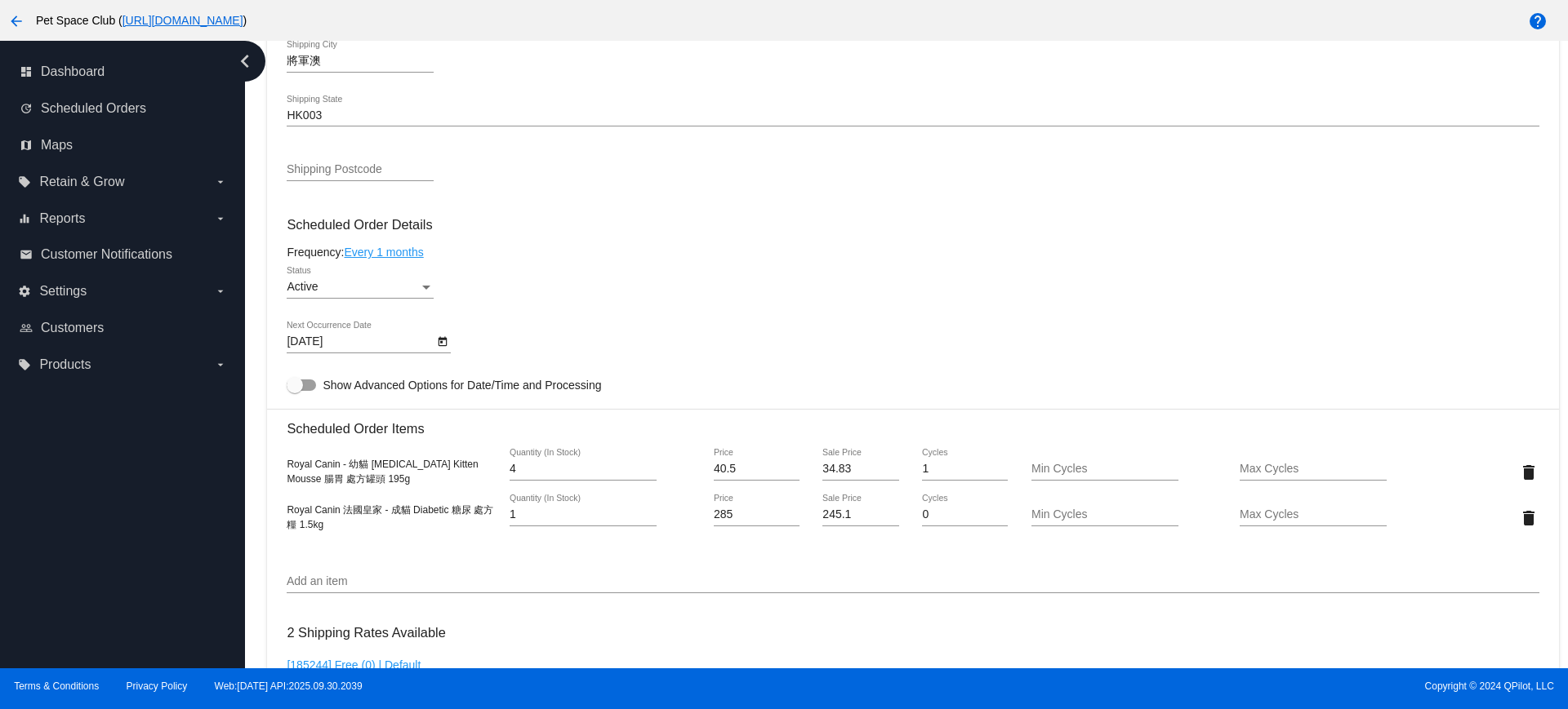
scroll to position [816, 0]
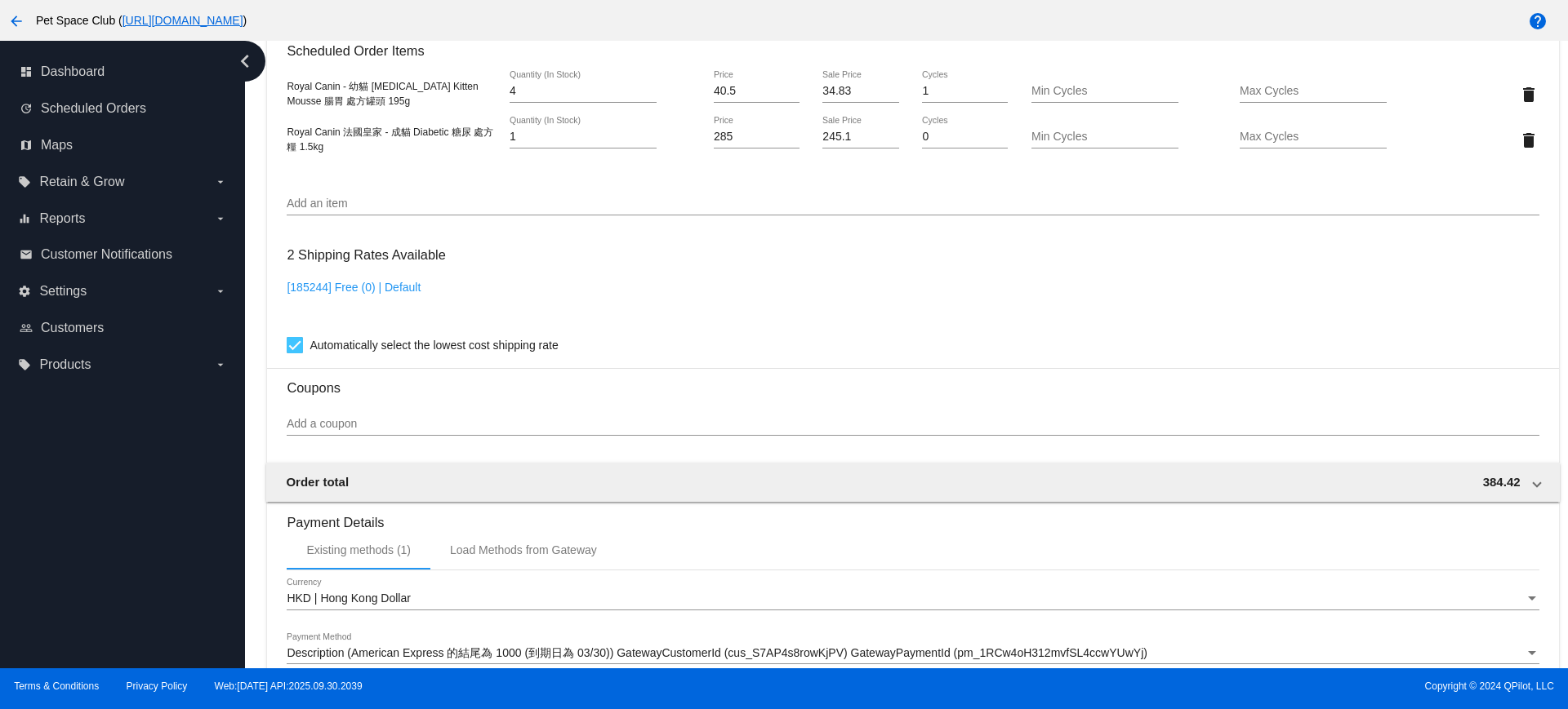
scroll to position [1224, 0]
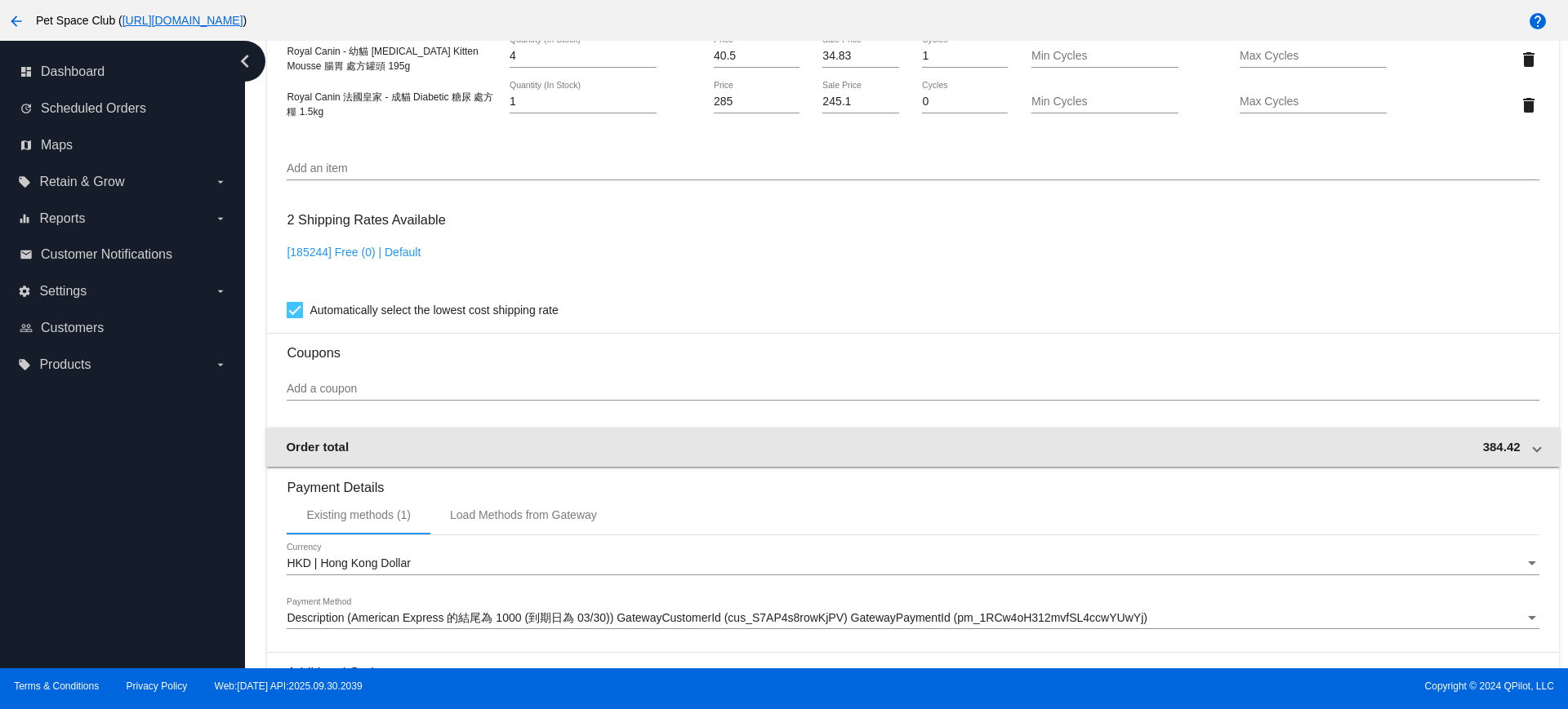
click at [1534, 450] on span at bounding box center [1536, 447] width 6 height 14
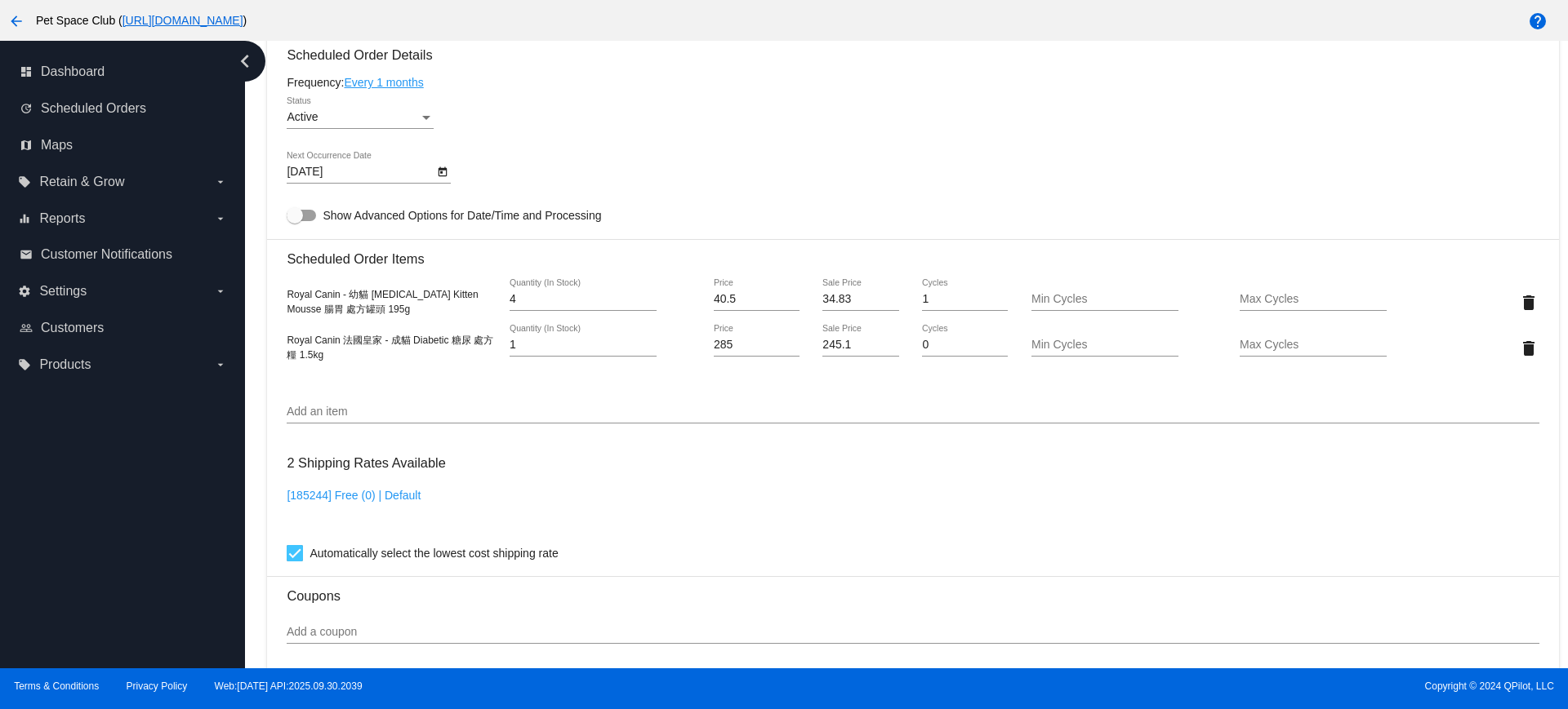
scroll to position [919, 0]
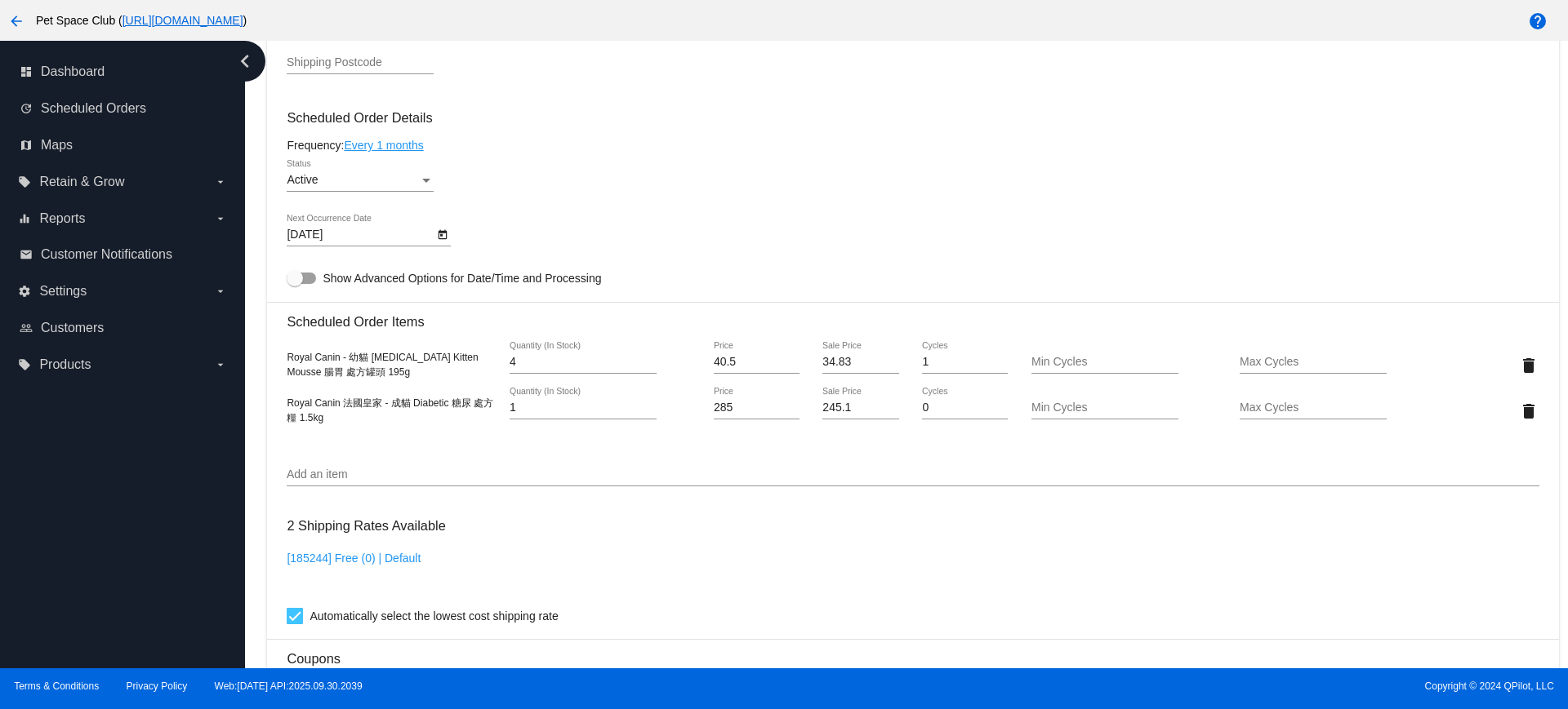
click at [440, 235] on icon "Open calendar" at bounding box center [442, 235] width 11 height 19
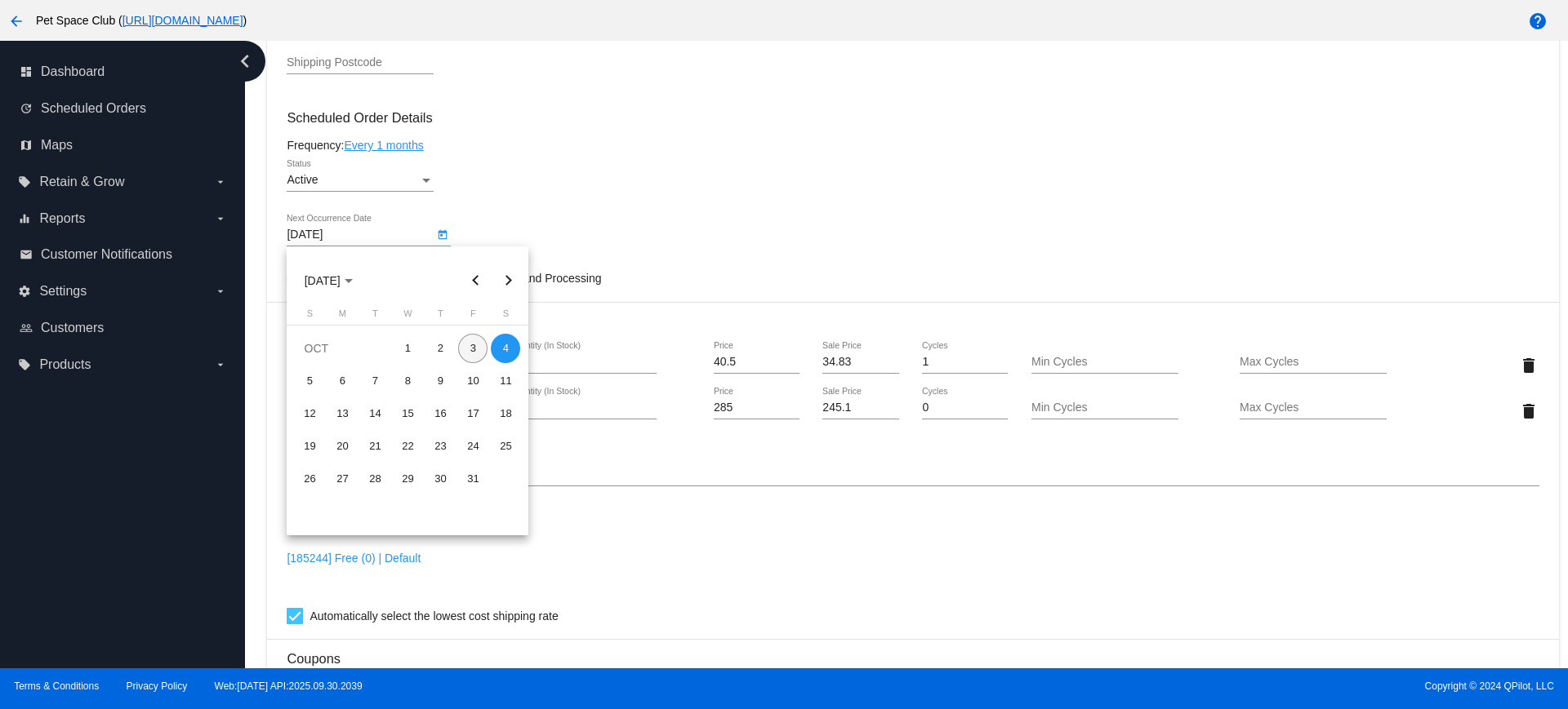
click at [471, 351] on div "3" at bounding box center [472, 348] width 29 height 29
type input "[DATE]"
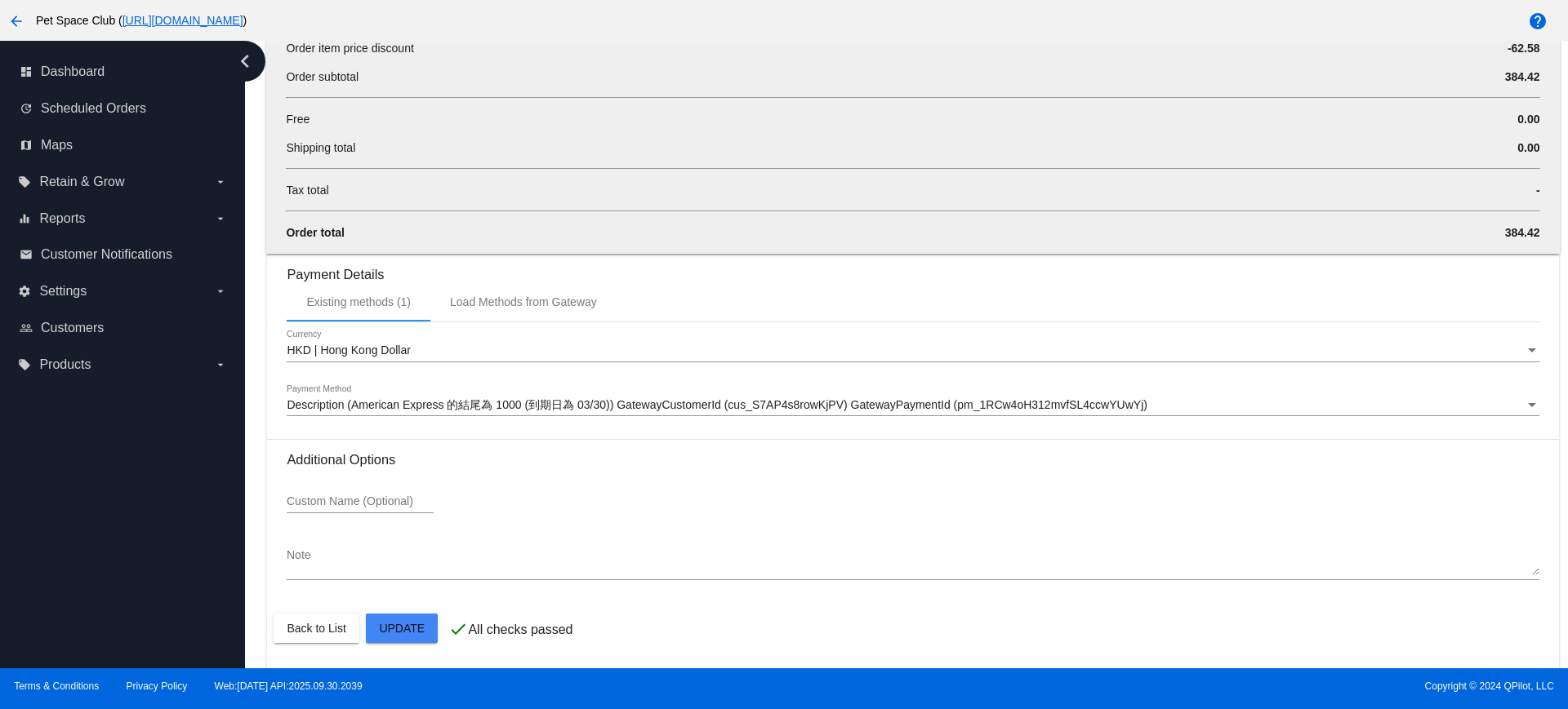
scroll to position [1694, 0]
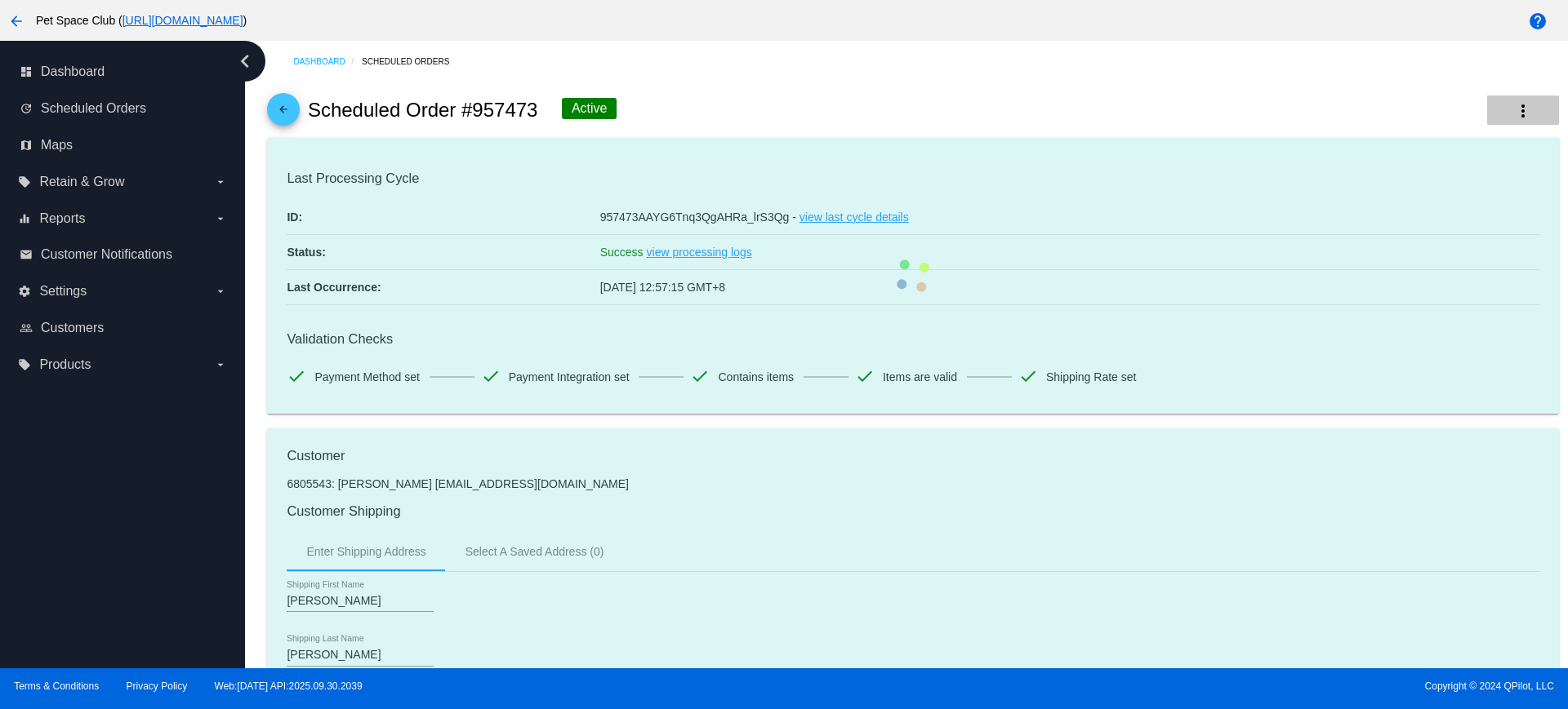
click at [1517, 114] on button "more_vert" at bounding box center [1523, 109] width 72 height 29
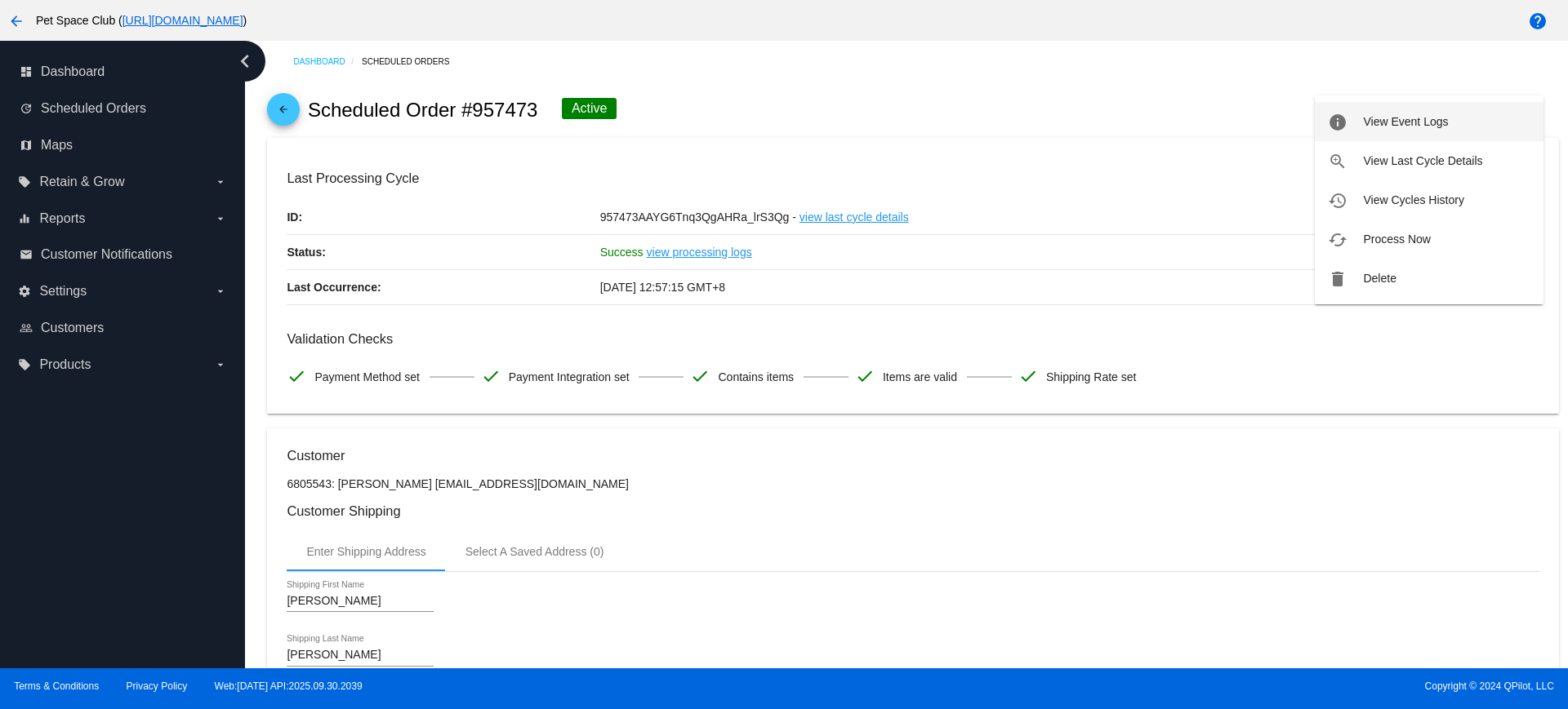
click at [1409, 124] on span "View Event Logs" at bounding box center [1405, 122] width 85 height 13
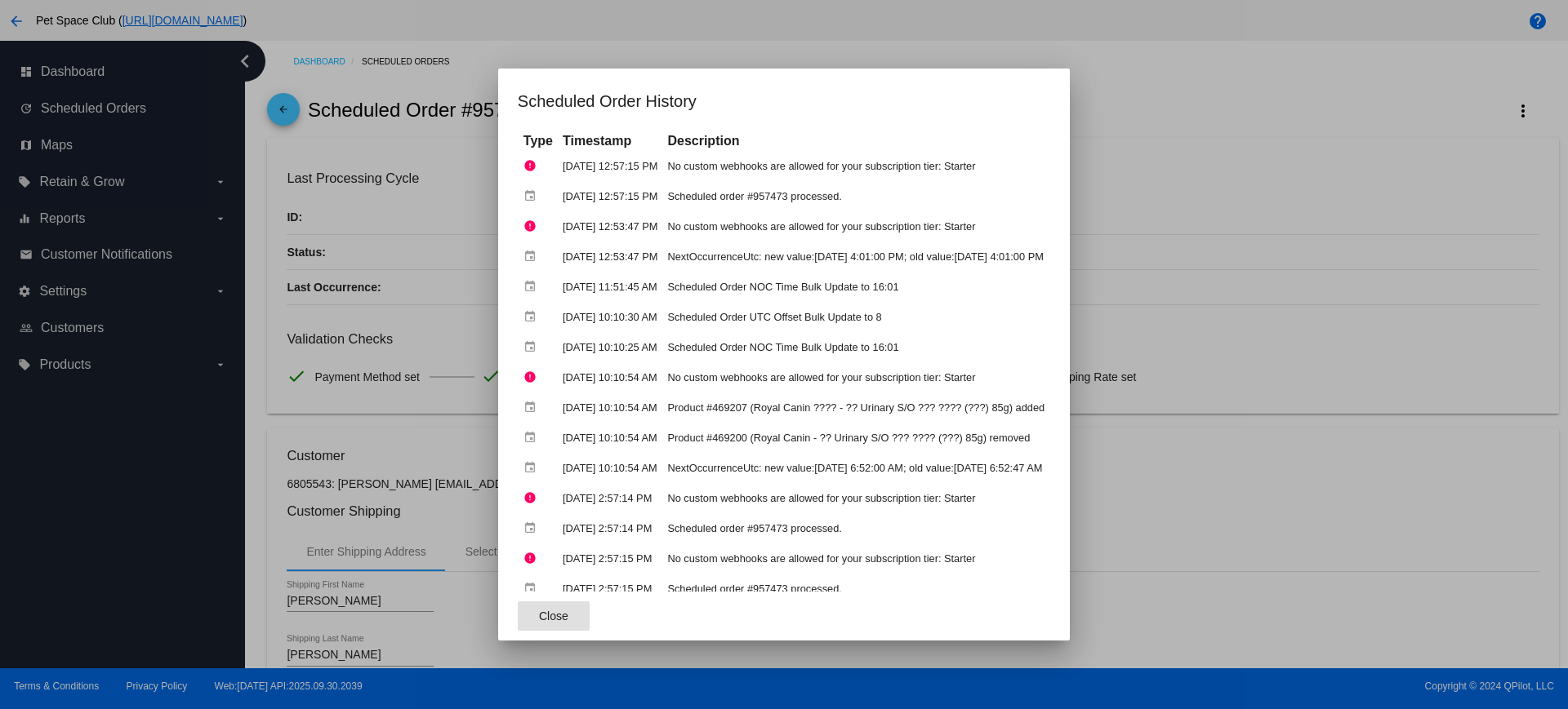
click at [539, 615] on span "Close" at bounding box center [553, 616] width 29 height 13
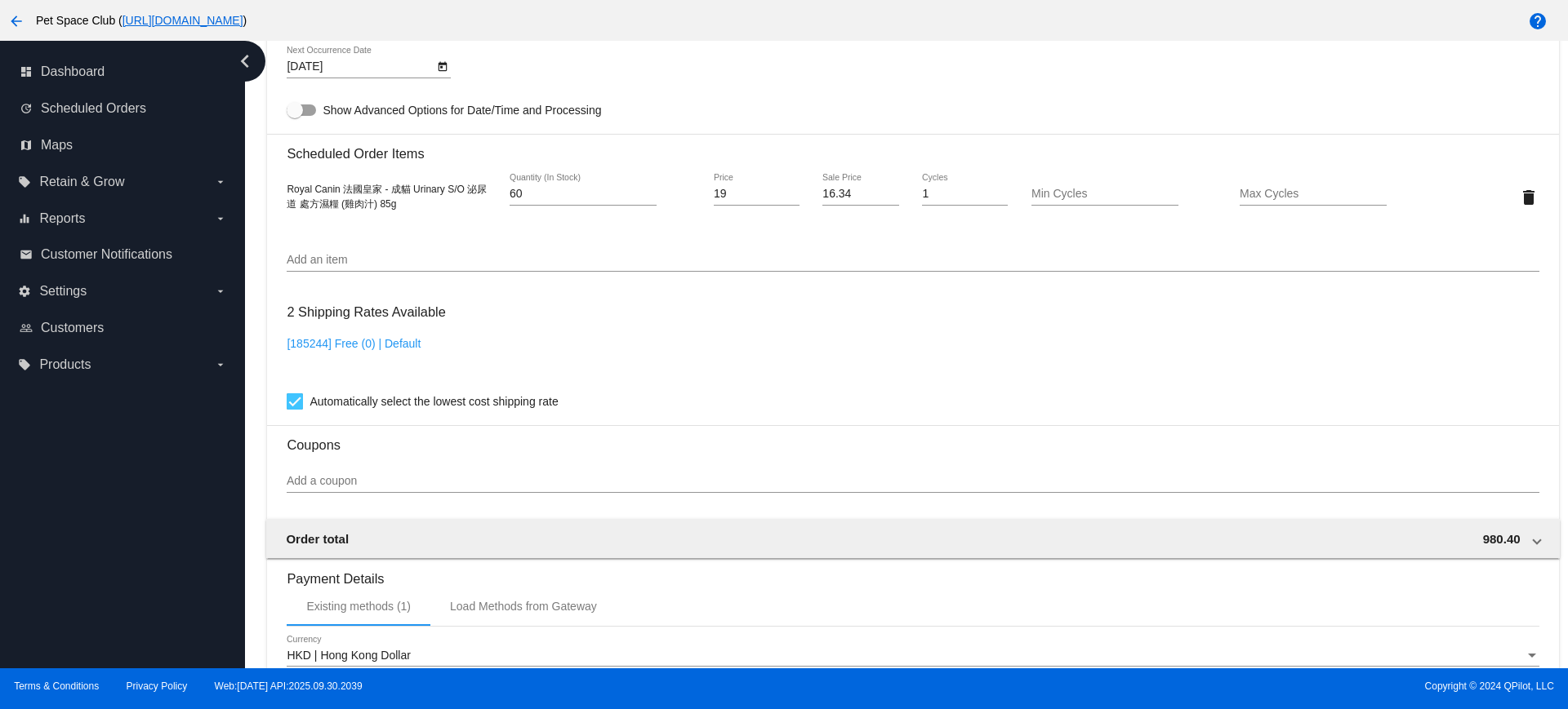
scroll to position [985, 0]
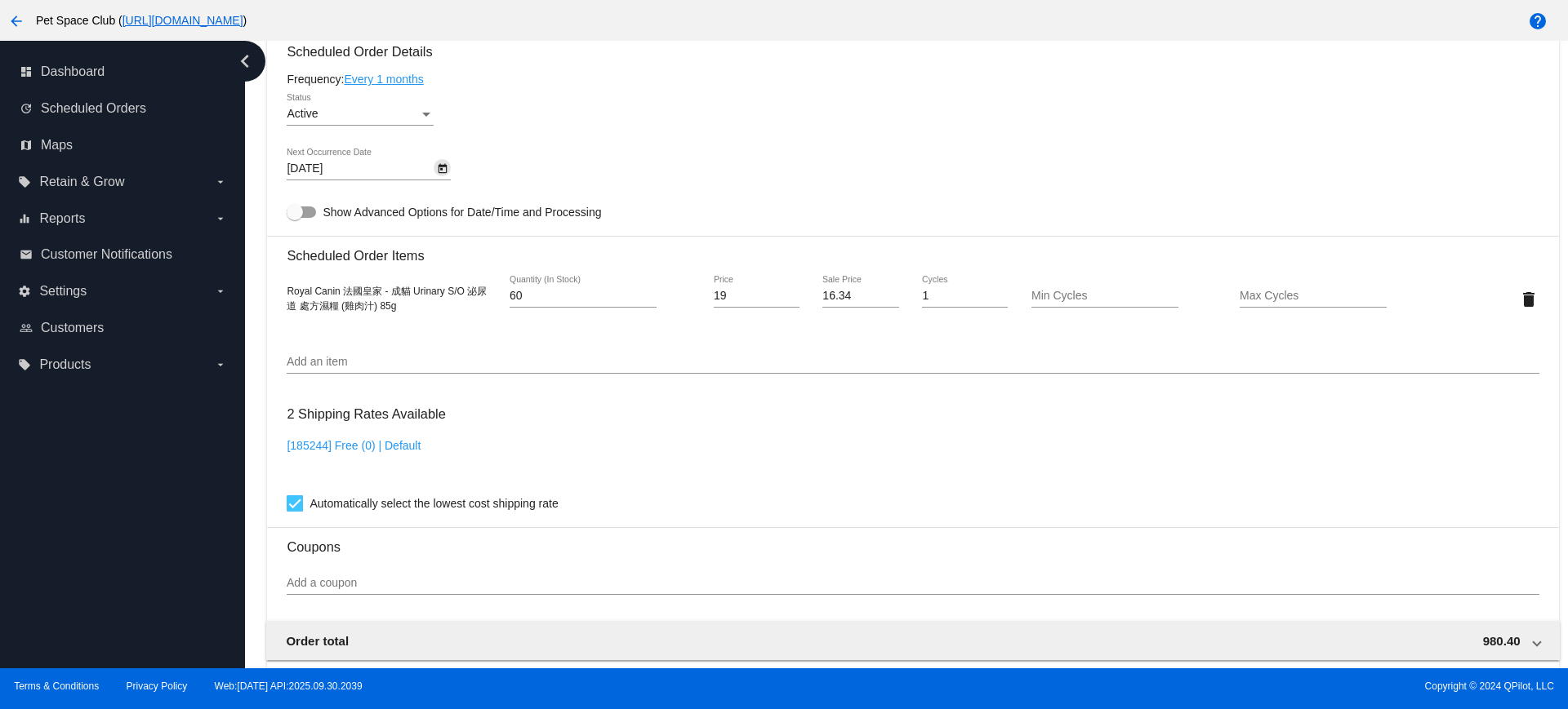
click at [445, 165] on icon "Open calendar" at bounding box center [443, 168] width 9 height 10
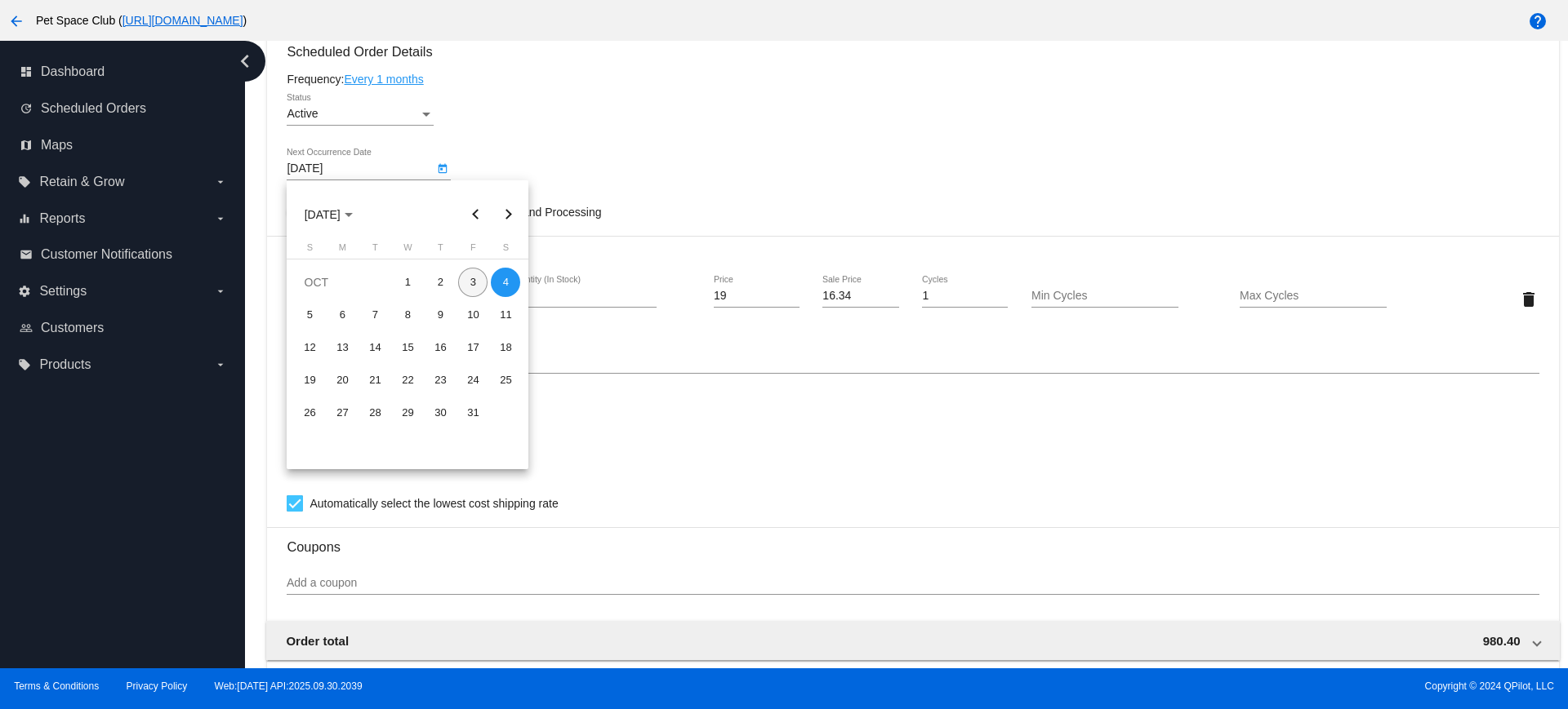
click at [471, 281] on div "3" at bounding box center [472, 282] width 29 height 29
type input "10/3/2025"
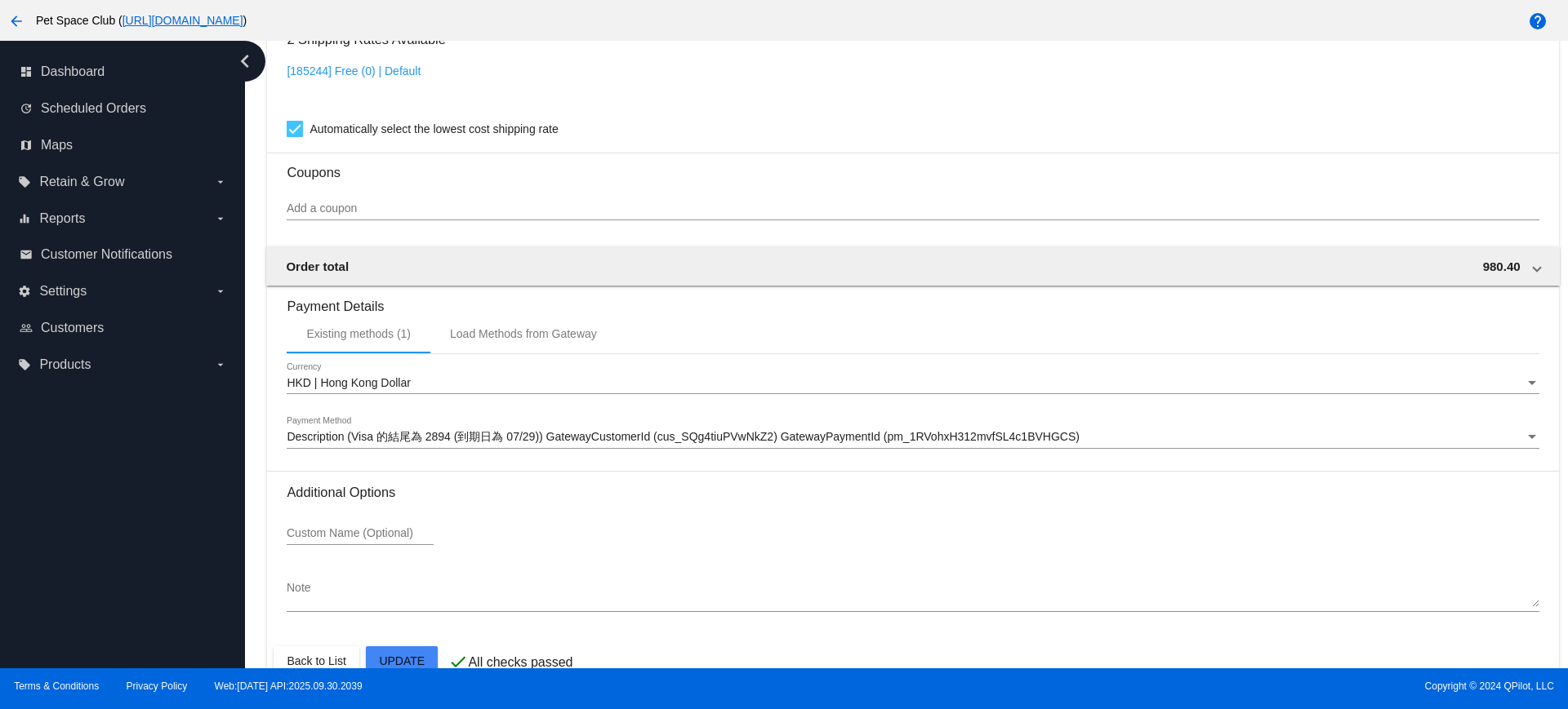
scroll to position [1392, 0]
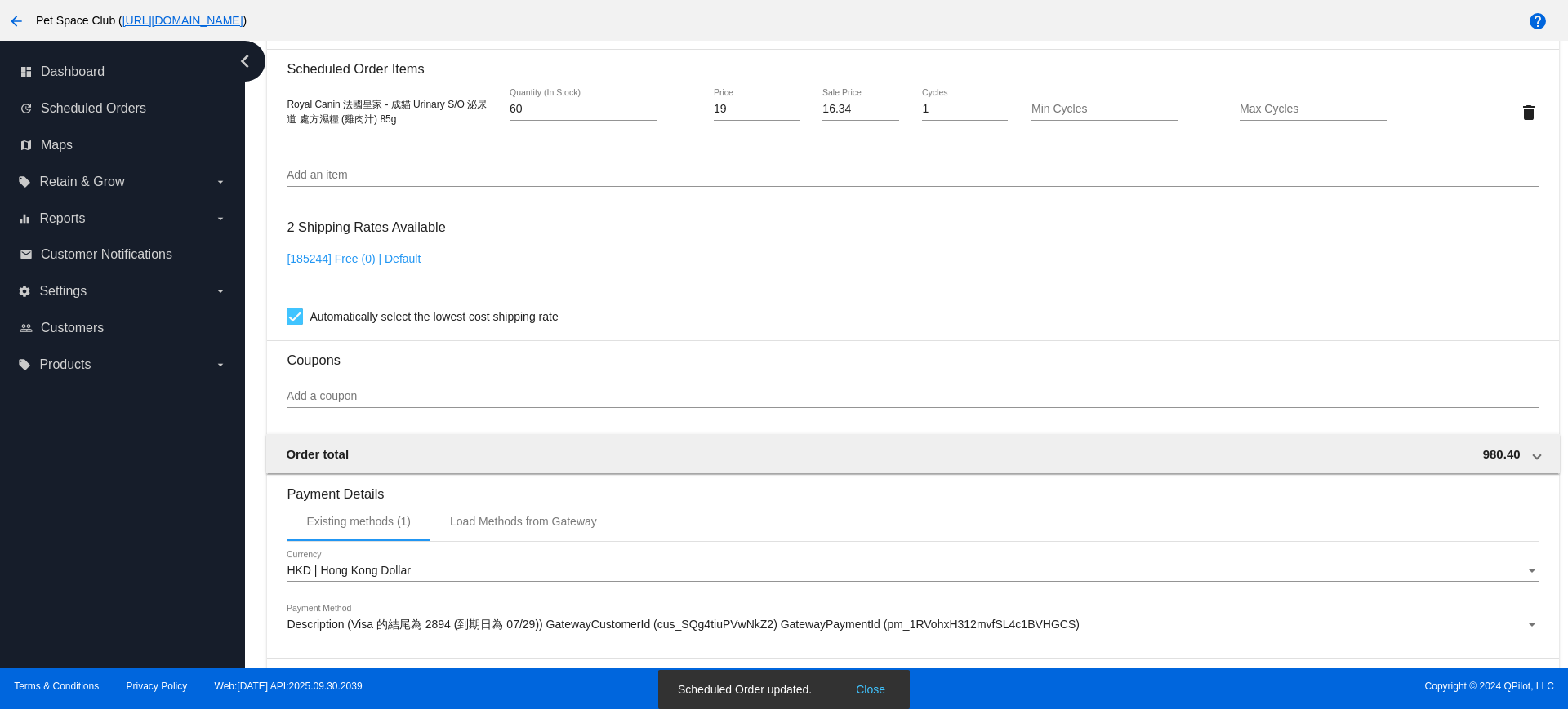
scroll to position [1087, 0]
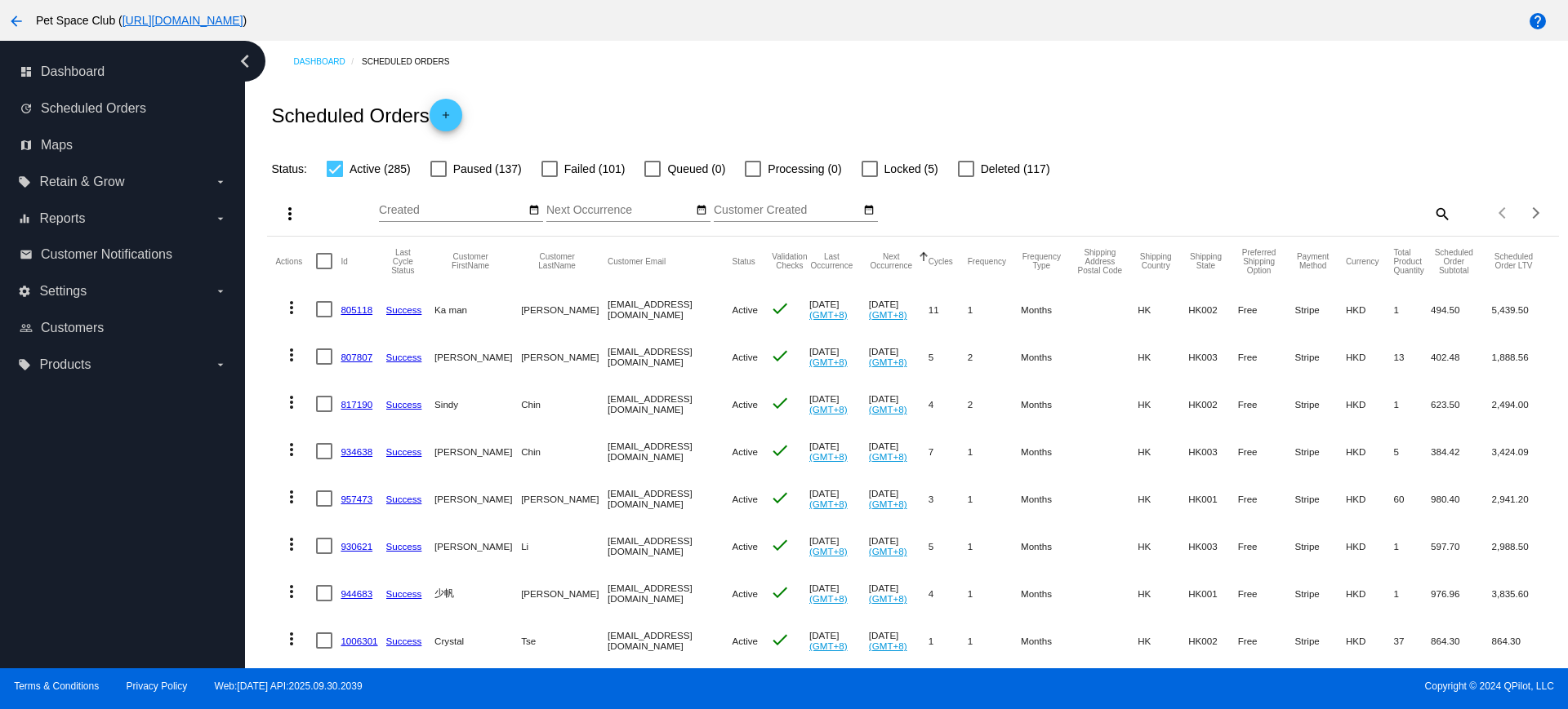
click at [1431, 217] on mat-icon "search" at bounding box center [1441, 213] width 19 height 26
click at [1298, 207] on input "Search" at bounding box center [1290, 210] width 322 height 13
paste input "819129"
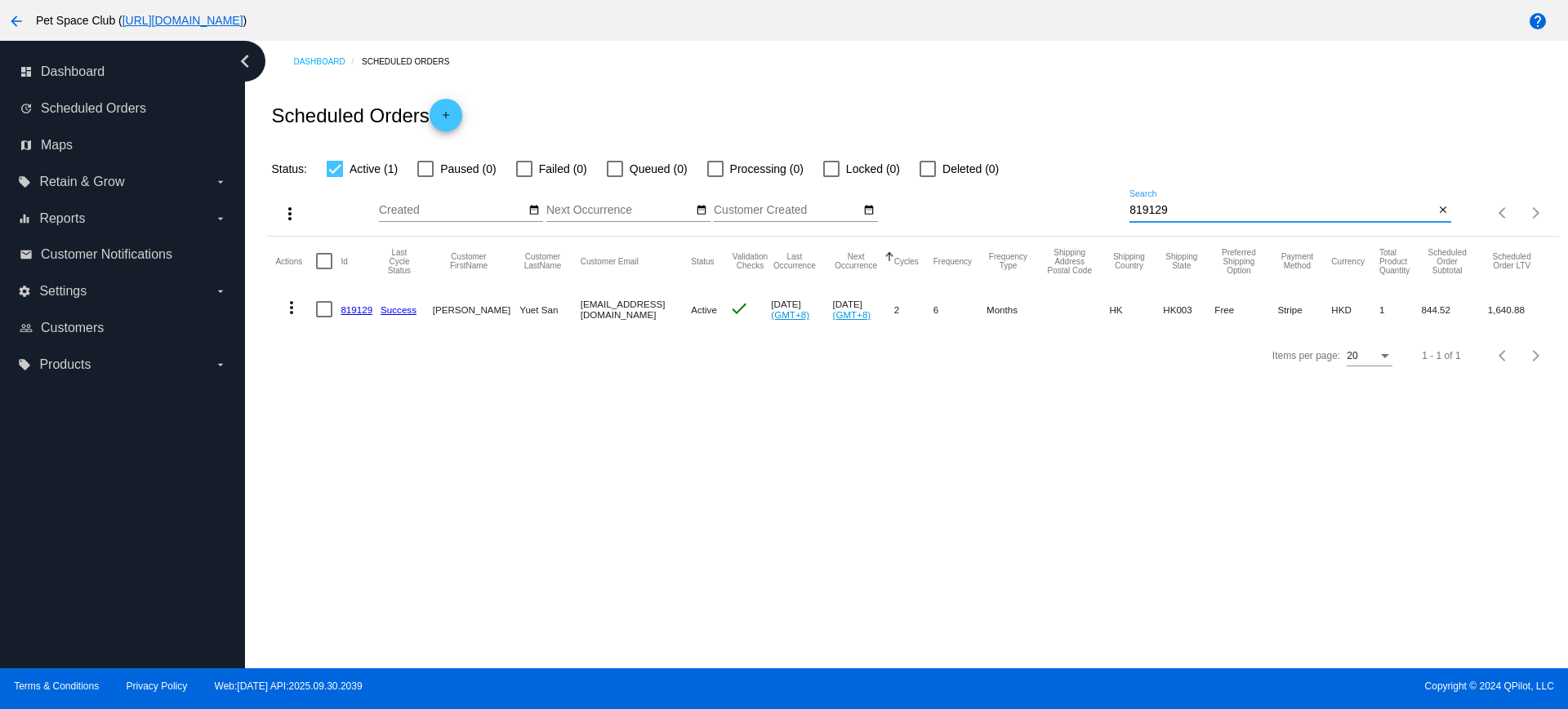
type input "819129"
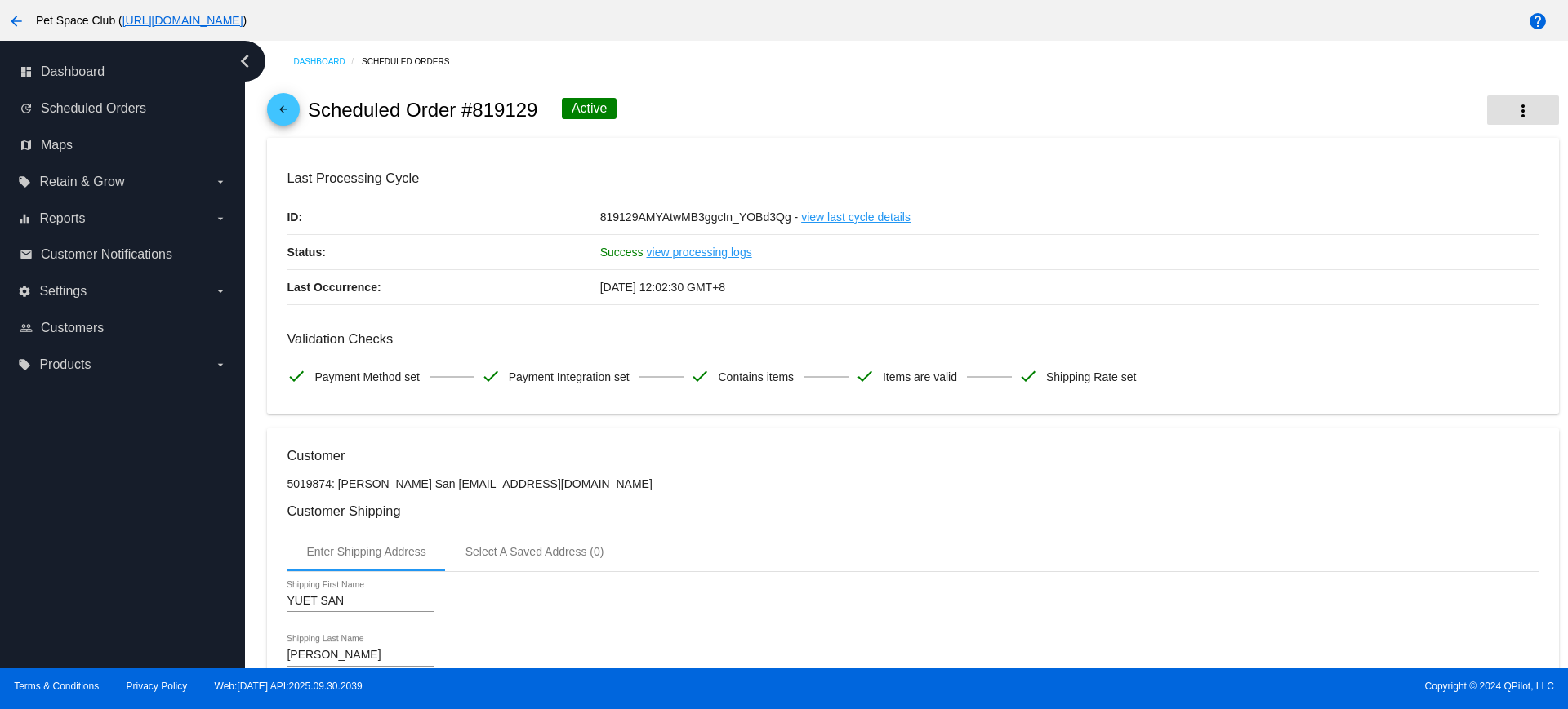
click at [1513, 107] on mat-icon "more_vert" at bounding box center [1523, 111] width 19 height 19
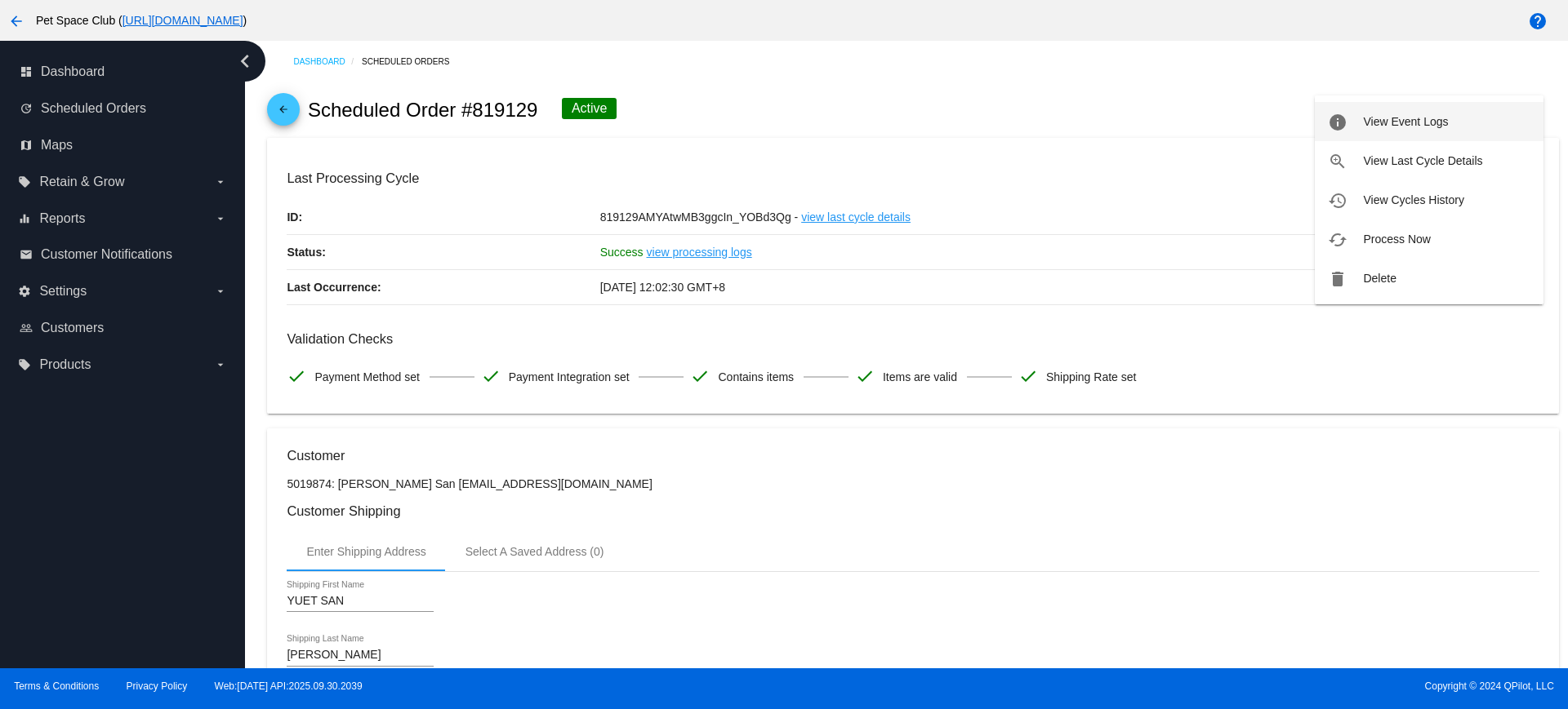
click at [1438, 118] on span "View Event Logs" at bounding box center [1405, 122] width 85 height 13
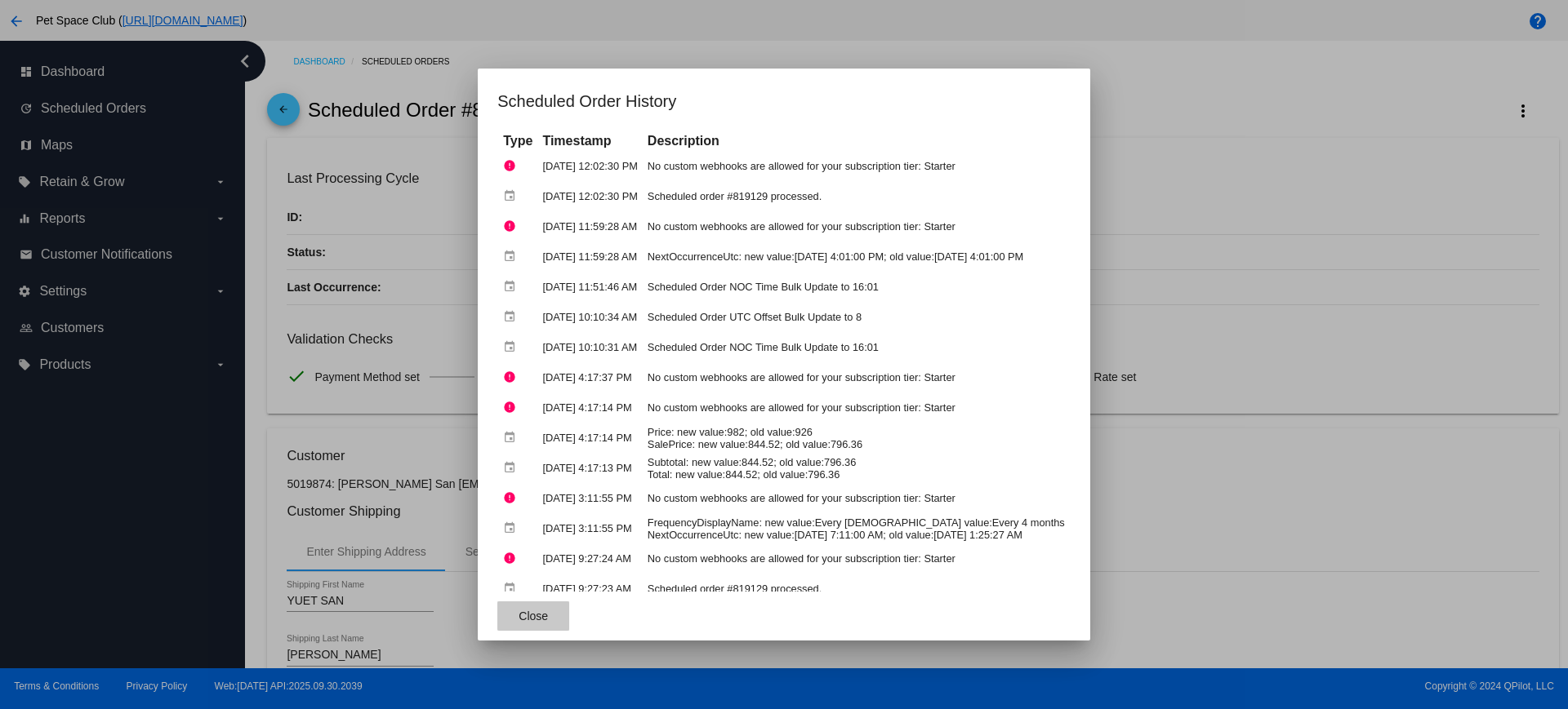
click at [521, 610] on span "Close" at bounding box center [533, 616] width 29 height 13
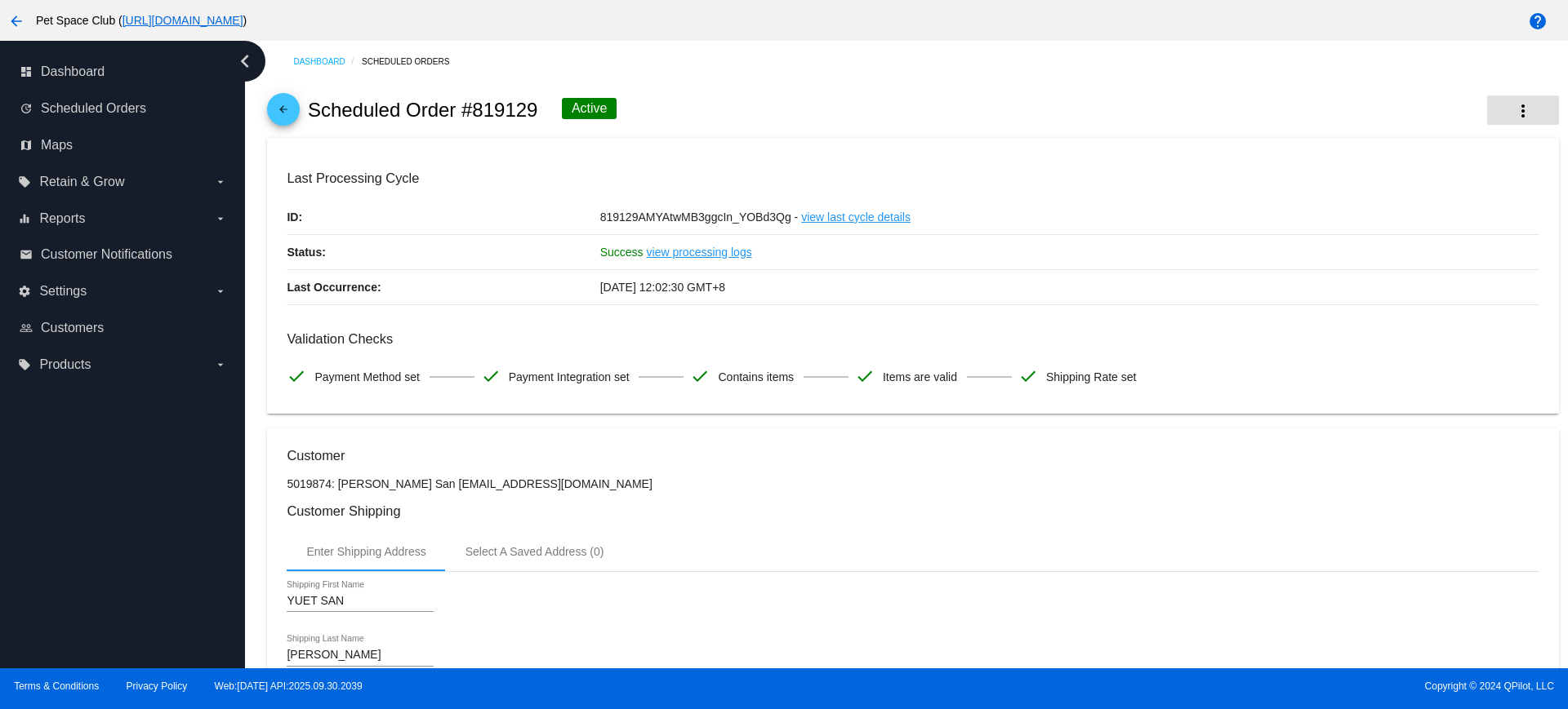
click at [1513, 107] on mat-icon "more_vert" at bounding box center [1523, 111] width 19 height 19
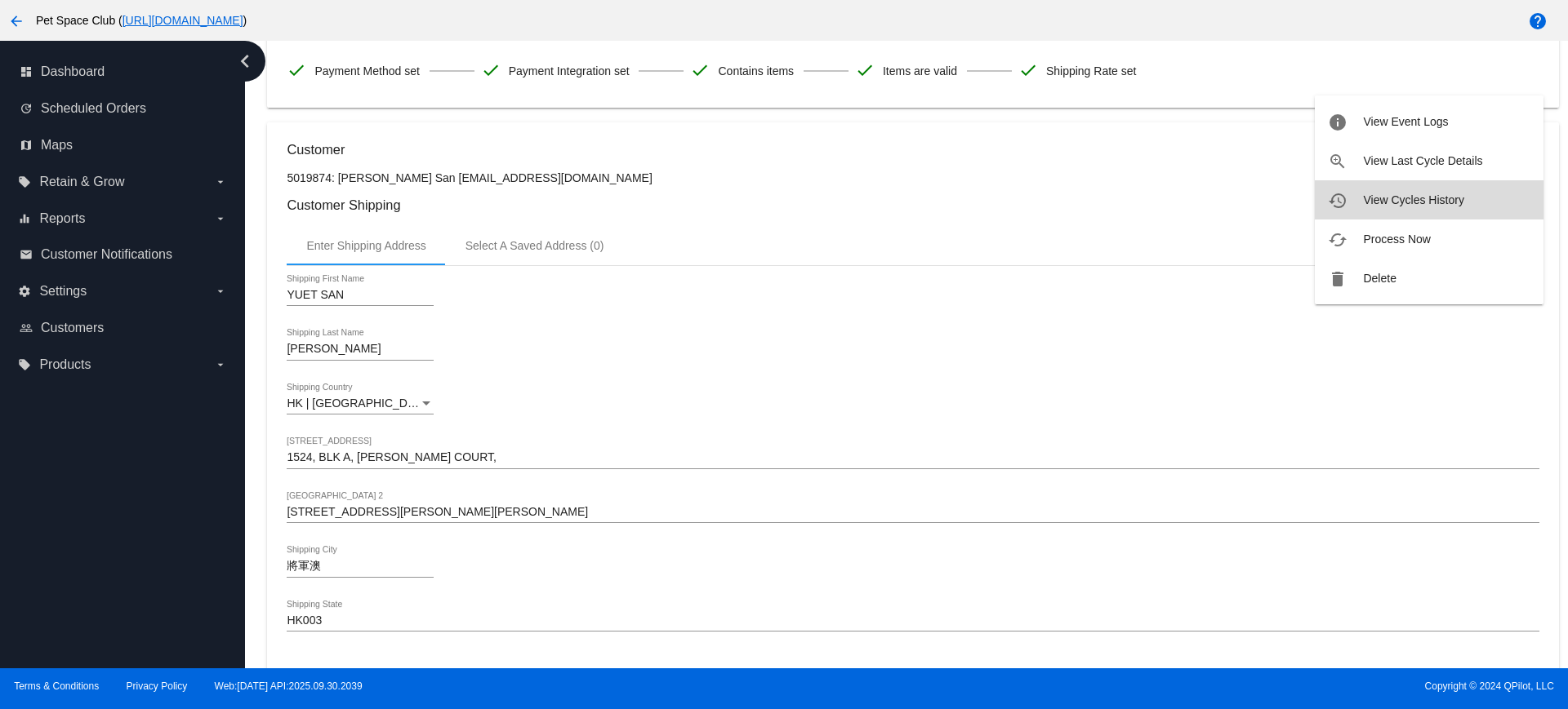
click at [1380, 196] on span "View Cycles History" at bounding box center [1413, 200] width 100 height 13
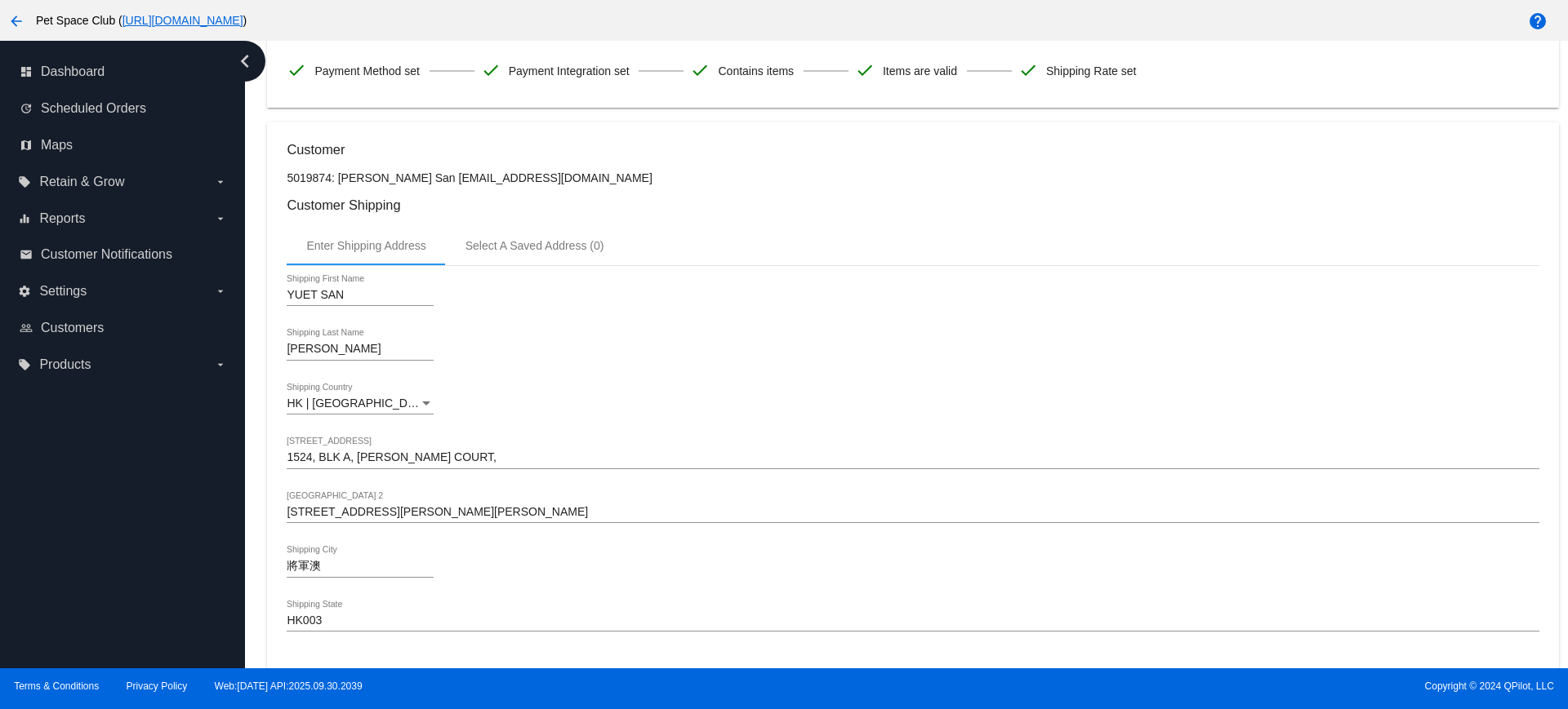
scroll to position [0, 0]
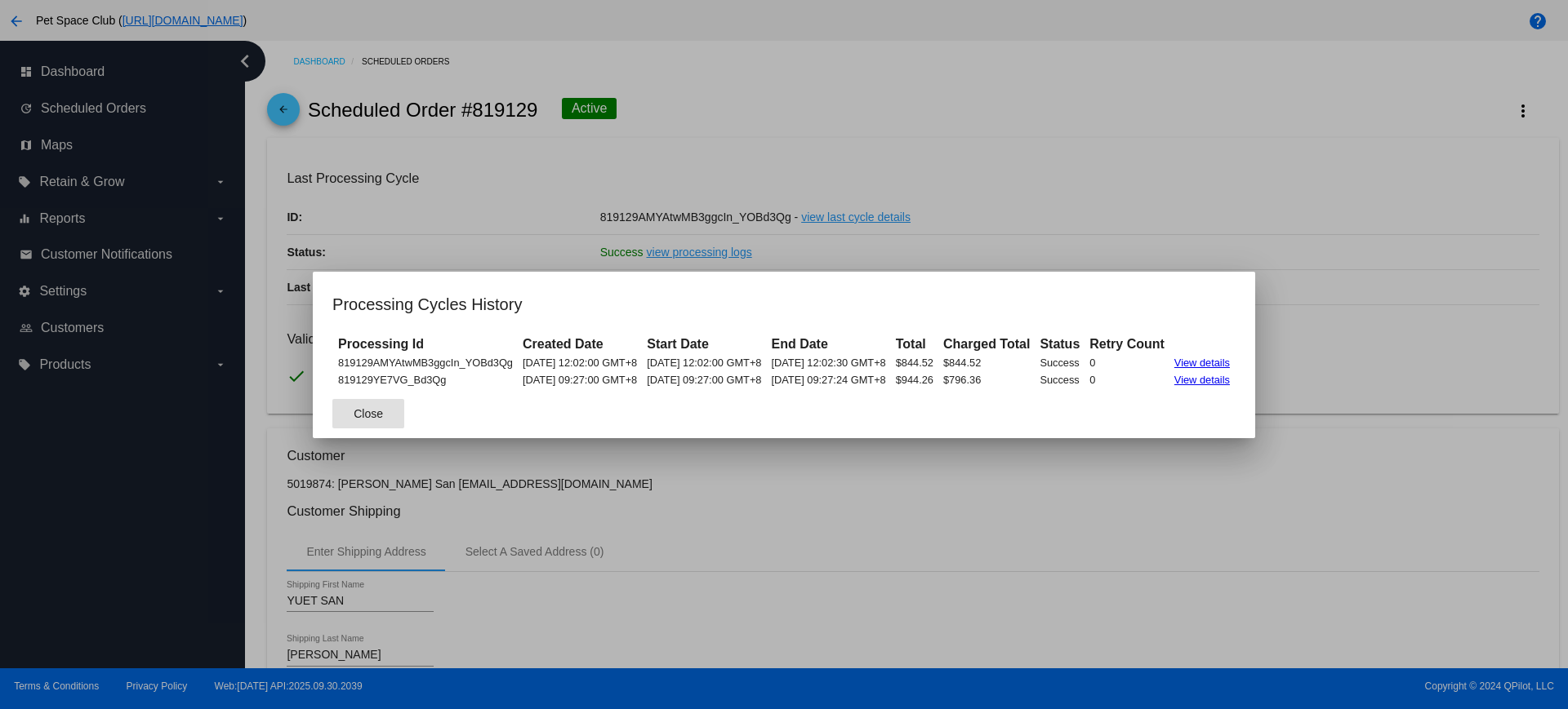
click at [356, 412] on button "Close" at bounding box center [368, 413] width 72 height 29
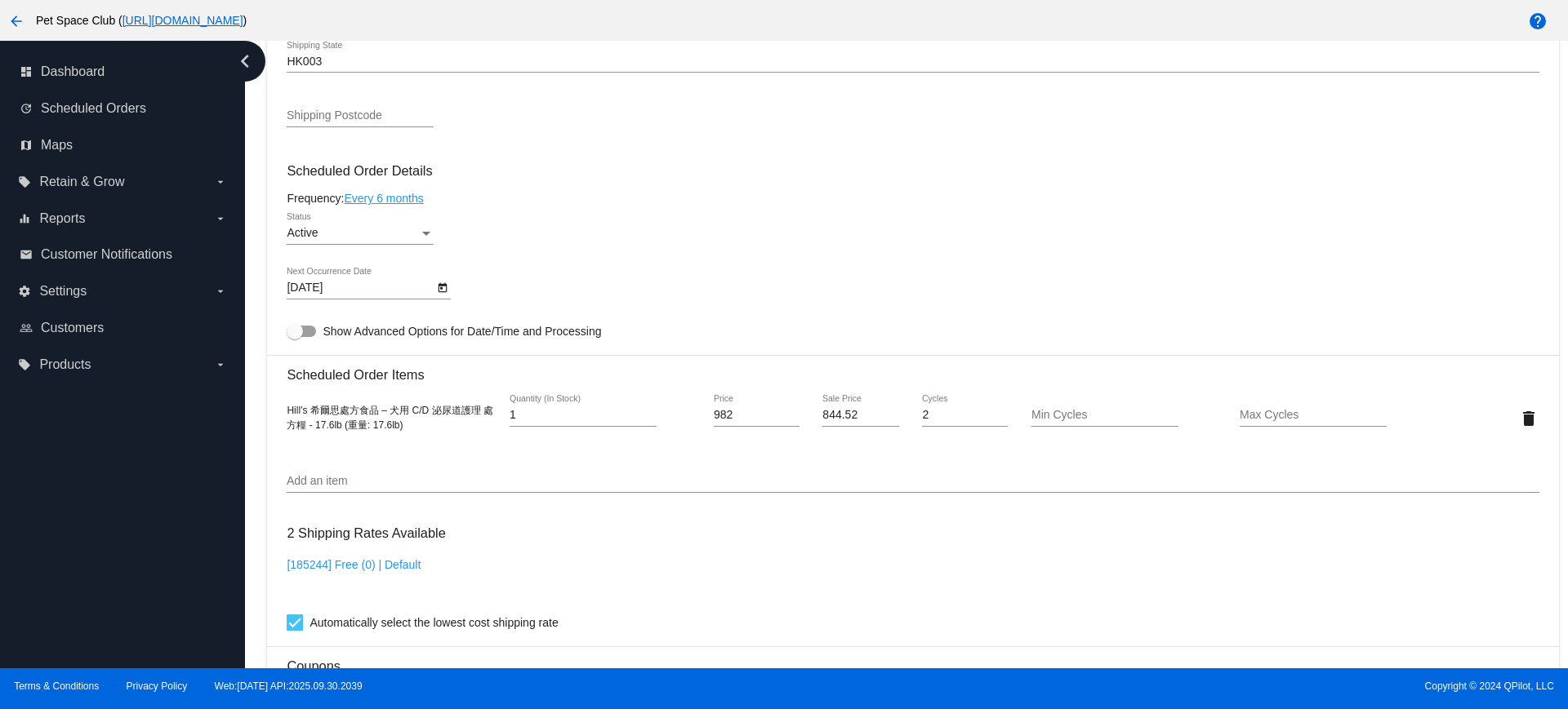
scroll to position [816, 0]
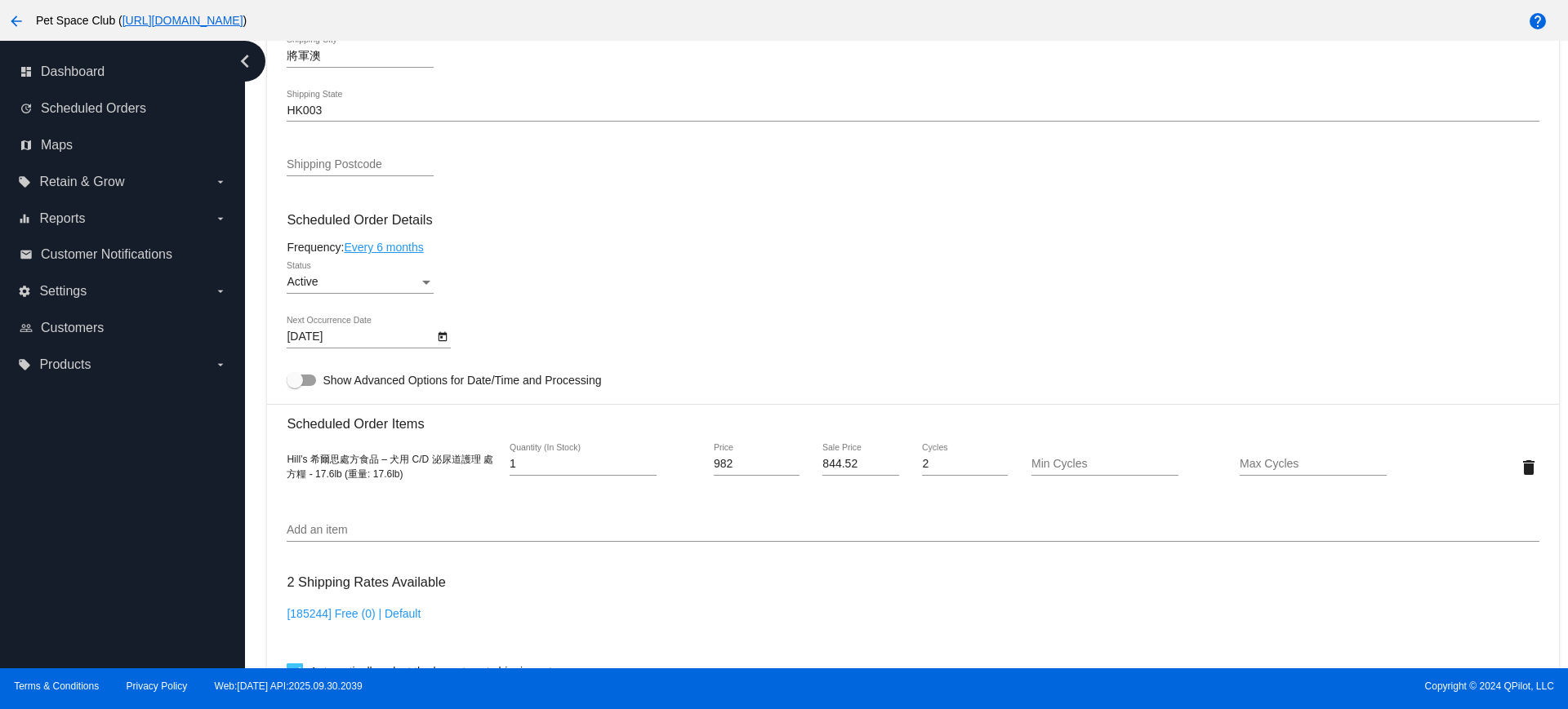
drag, startPoint x: 261, startPoint y: 196, endPoint x: 277, endPoint y: 196, distance: 16.0
click at [261, 196] on div "Dashboard Scheduled Orders arrow_back Scheduled Order #819129 Active more_vert …" at bounding box center [913, 234] width 1310 height 2020
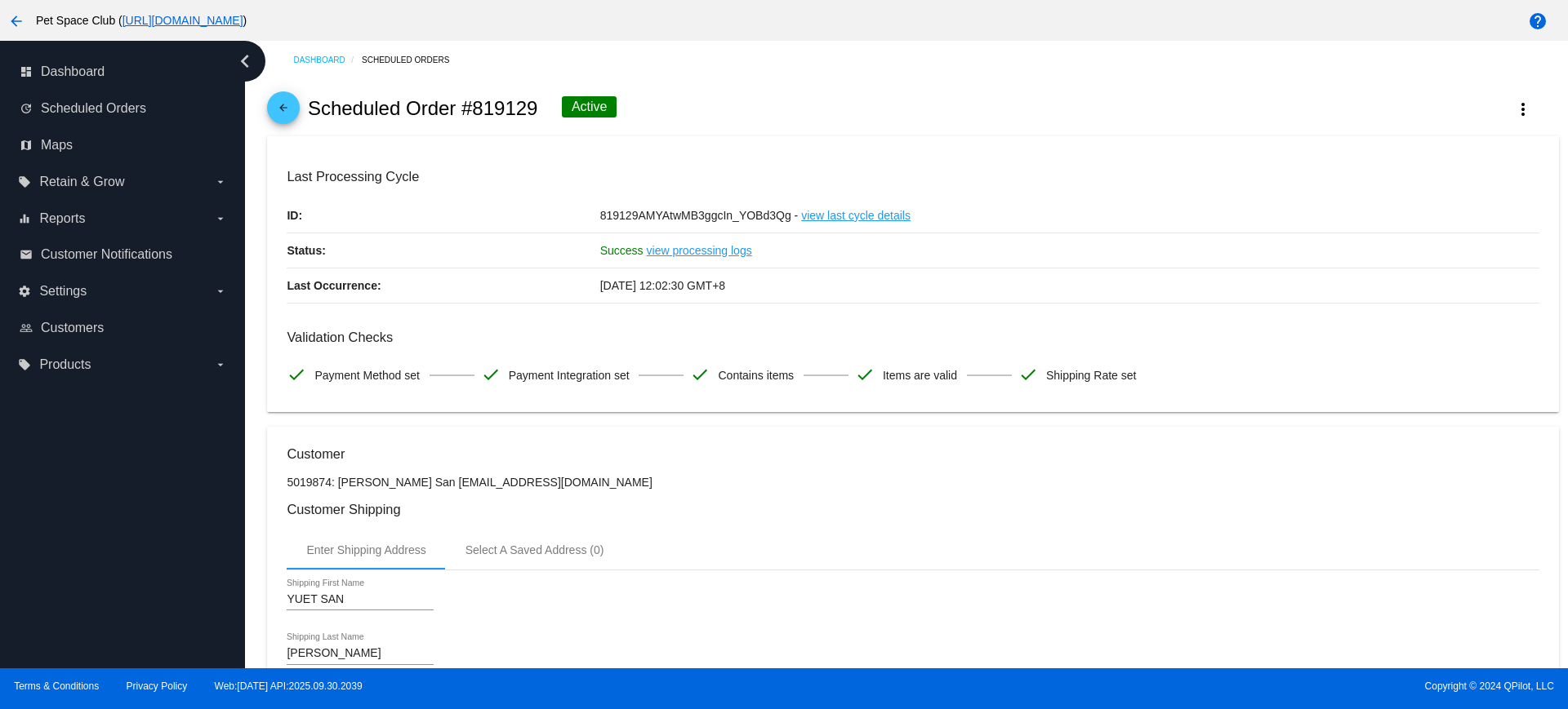
scroll to position [0, 0]
drag, startPoint x: 537, startPoint y: 107, endPoint x: 474, endPoint y: 111, distance: 63.1
click at [474, 111] on h2 "Scheduled Order #819129" at bounding box center [422, 110] width 230 height 23
copy h2 "819129"
click at [257, 403] on div "Dashboard Scheduled Orders arrow_back Scheduled Order #819129 Active more_vert …" at bounding box center [906, 354] width 1323 height 628
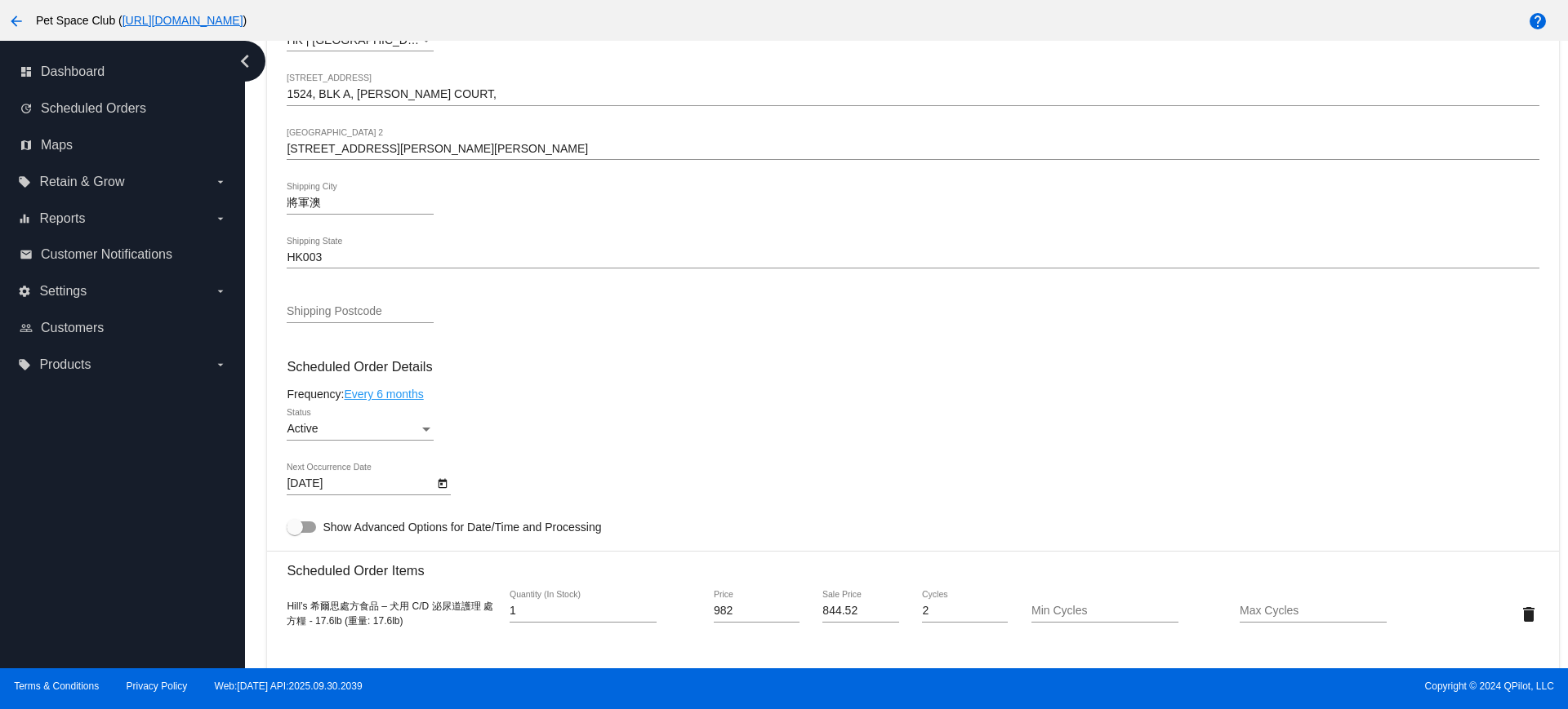
scroll to position [714, 0]
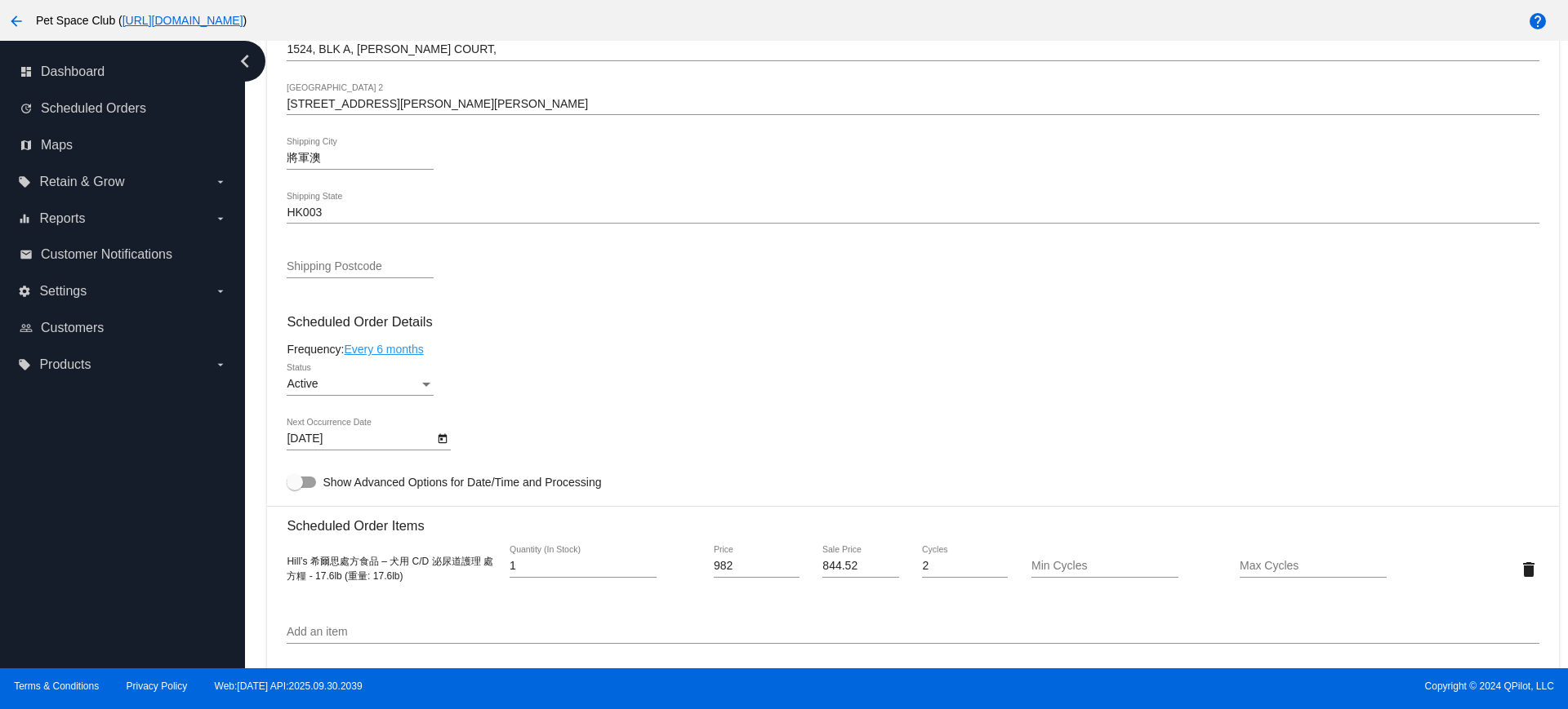
click at [262, 351] on div "Dashboard Scheduled Orders arrow_back Scheduled Order #819129 Active more_vert …" at bounding box center [913, 336] width 1310 height 2020
